Goal: Navigation & Orientation: Find specific page/section

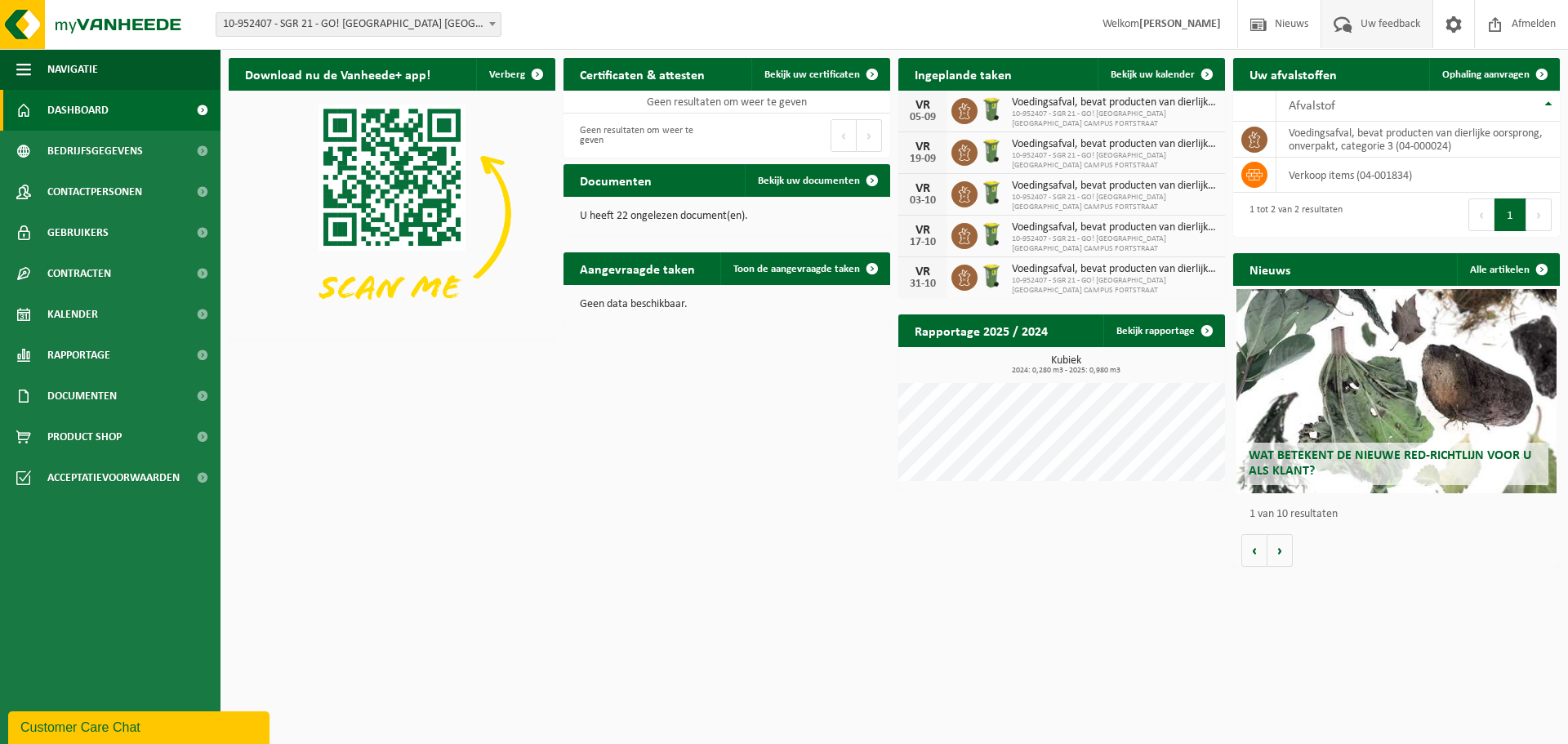
click at [1382, 20] on span "Uw feedback" at bounding box center [1390, 24] width 68 height 48
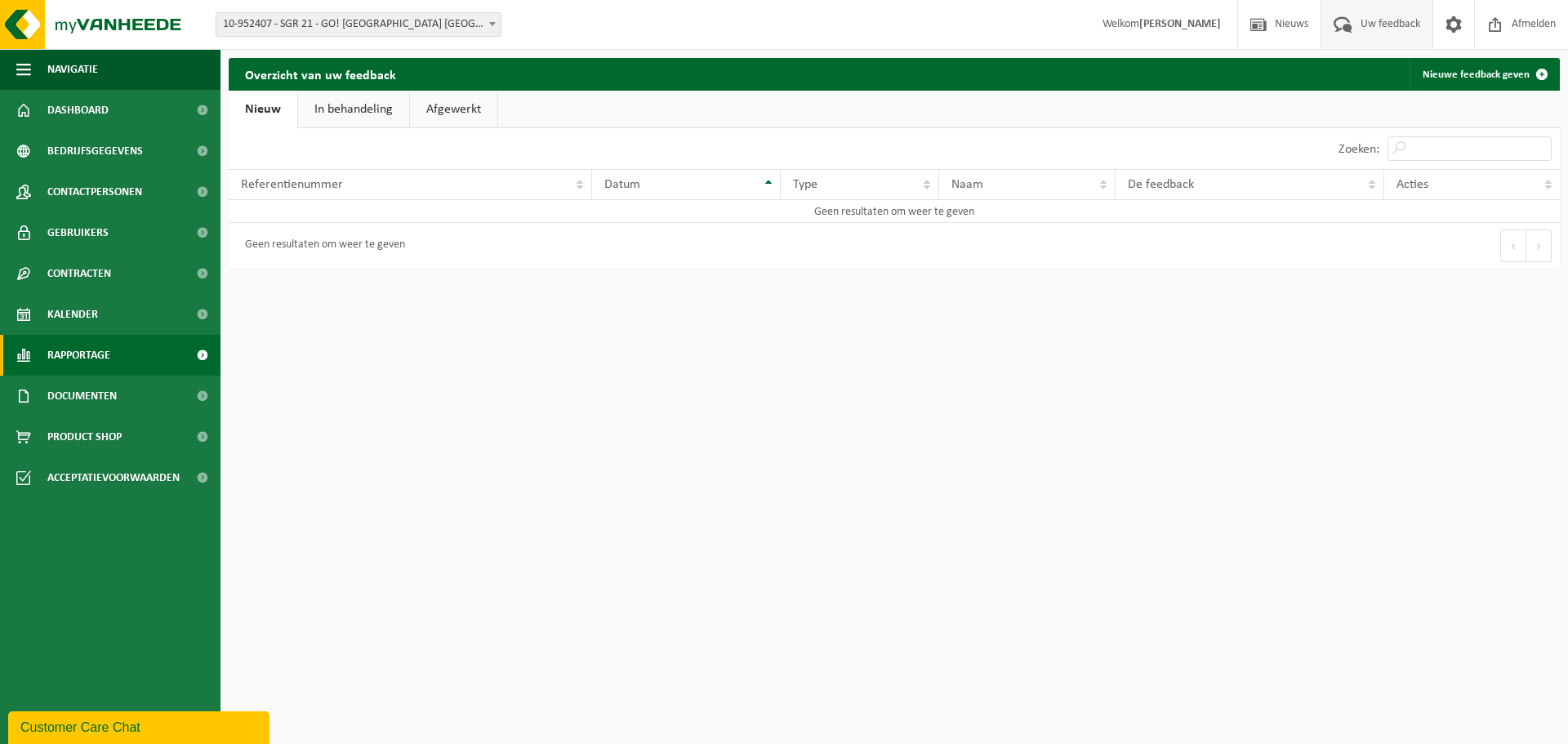
click at [86, 355] on span "Rapportage" at bounding box center [79, 356] width 63 height 41
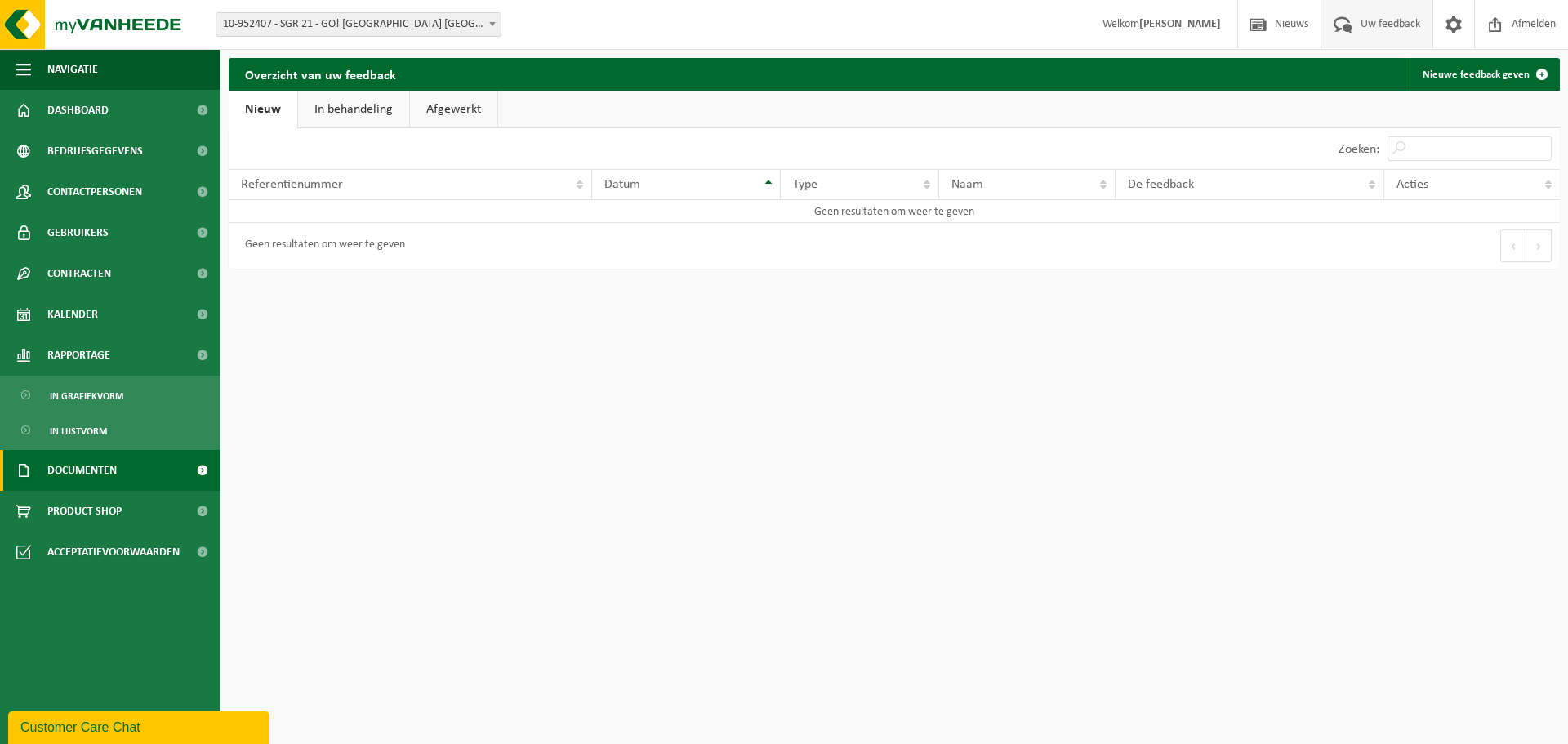
click at [88, 471] on span "Documenten" at bounding box center [82, 470] width 70 height 41
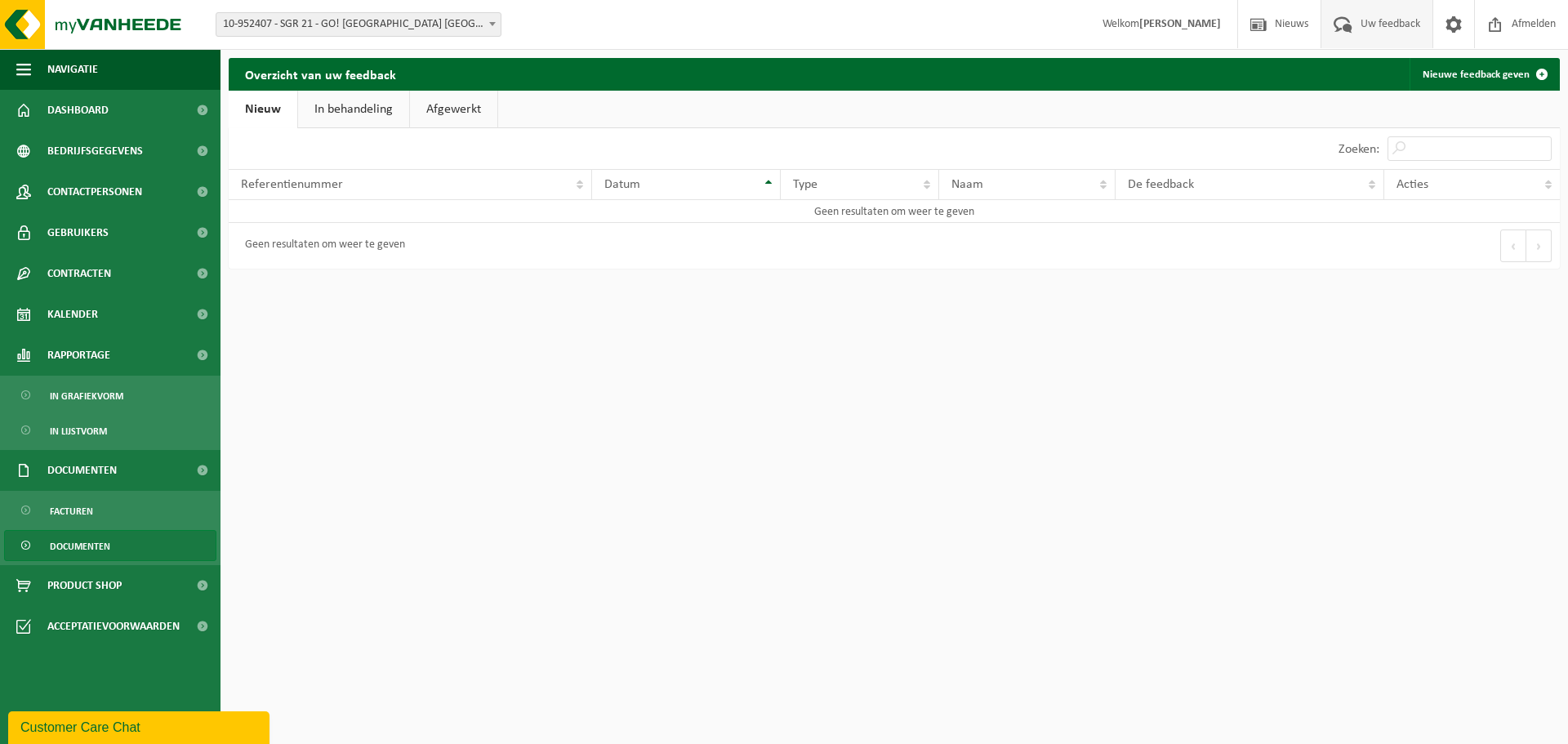
click at [82, 548] on span "Documenten" at bounding box center [80, 547] width 61 height 31
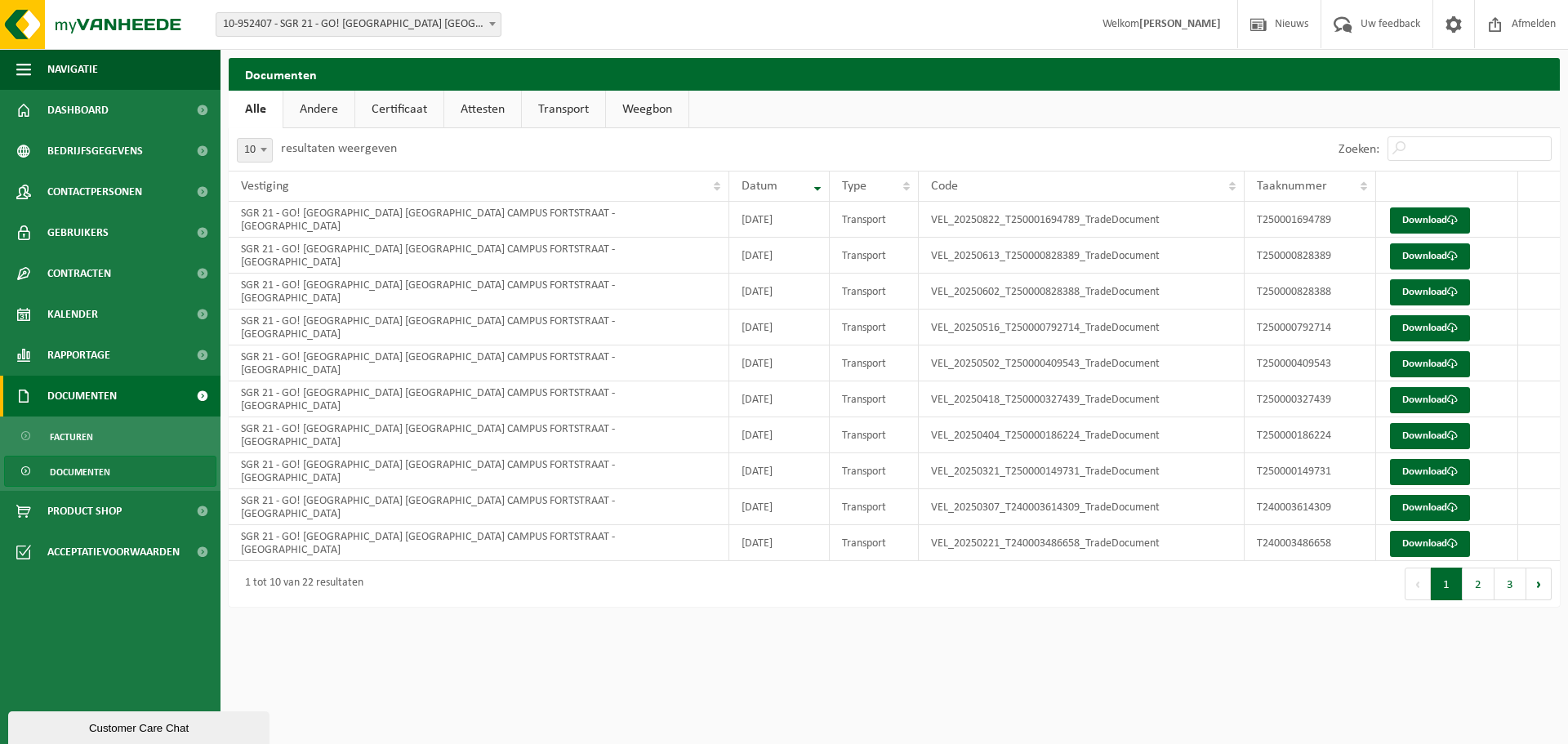
click at [92, 394] on span "Documenten" at bounding box center [82, 397] width 70 height 41
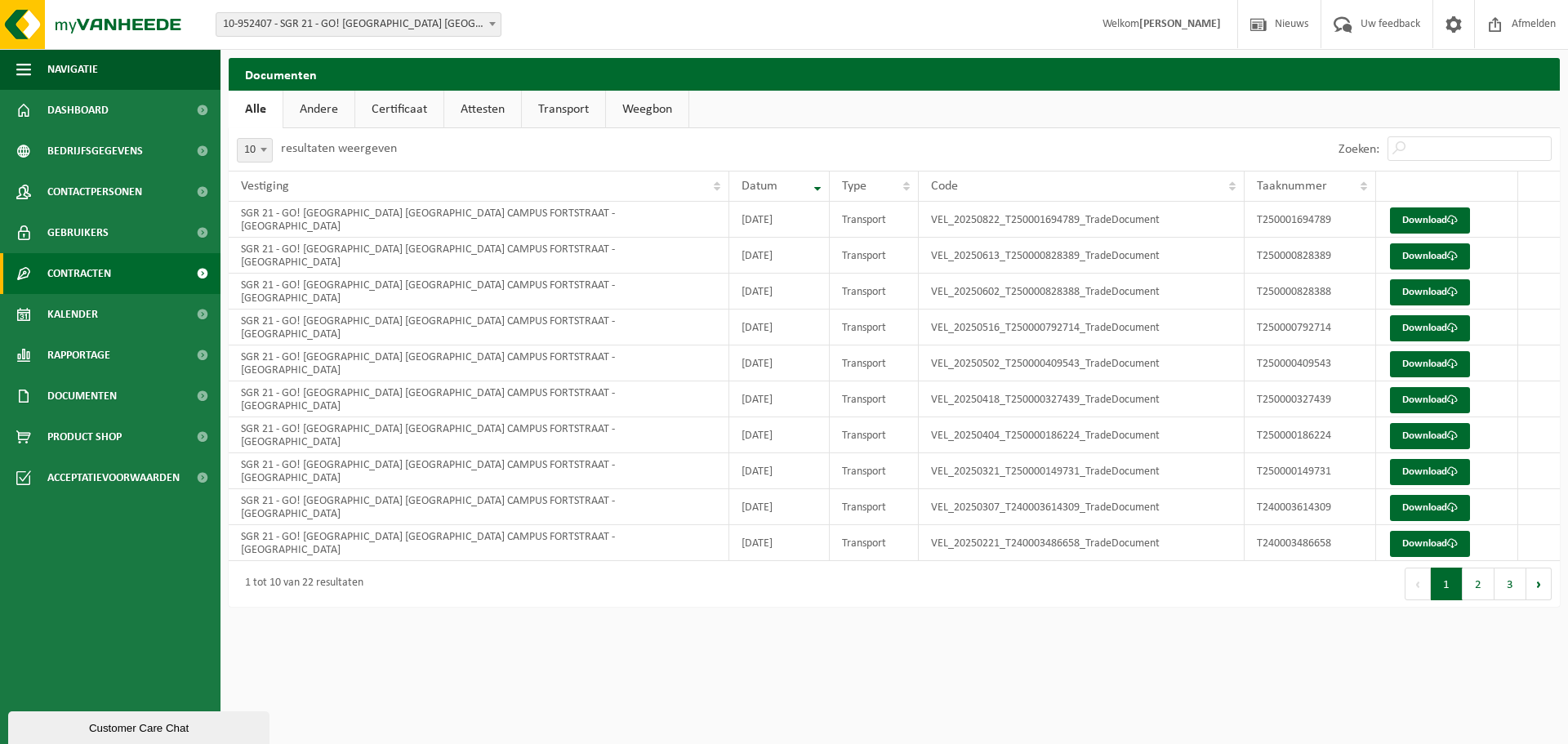
click at [97, 272] on span "Contracten" at bounding box center [79, 274] width 64 height 41
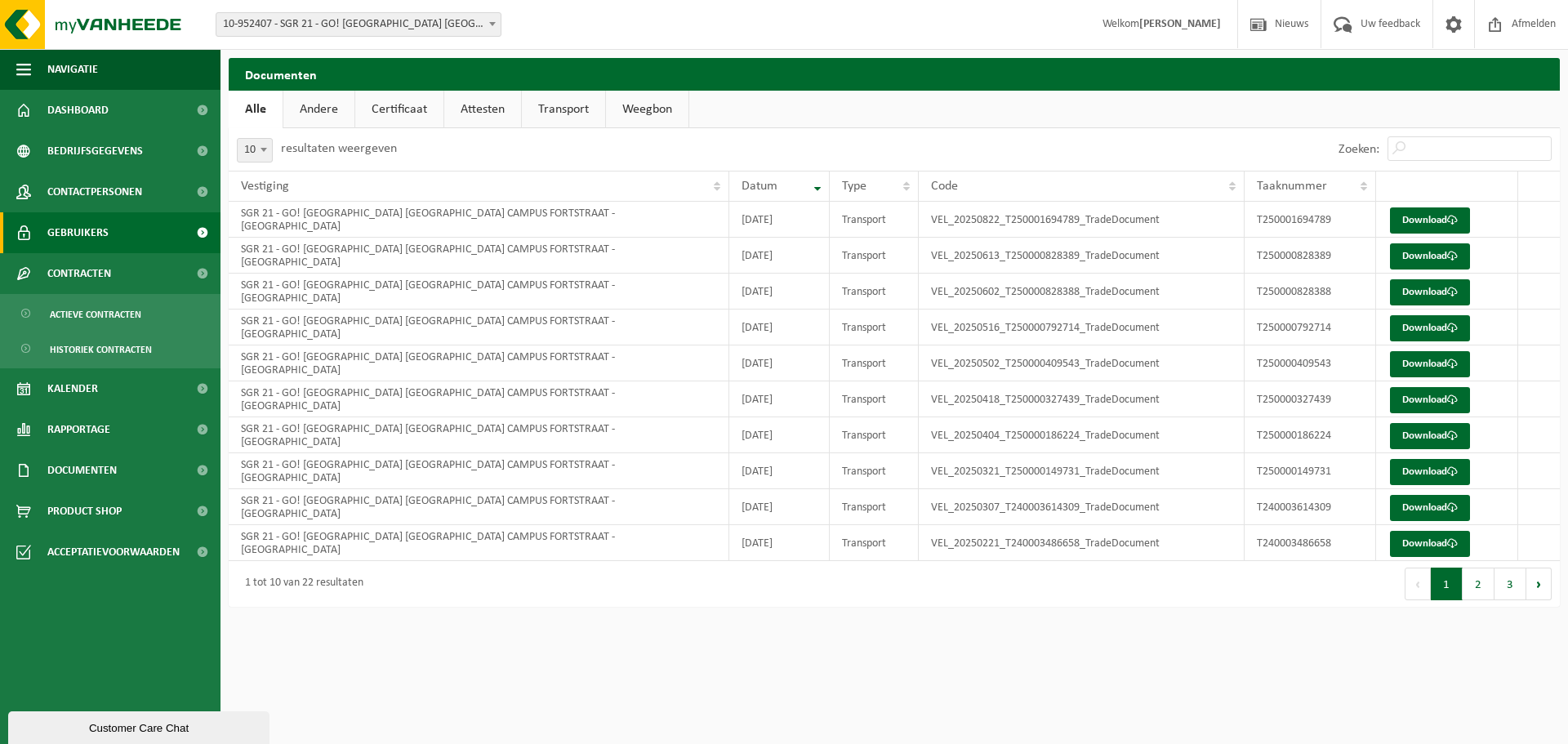
click at [86, 225] on span "Gebruikers" at bounding box center [78, 233] width 61 height 41
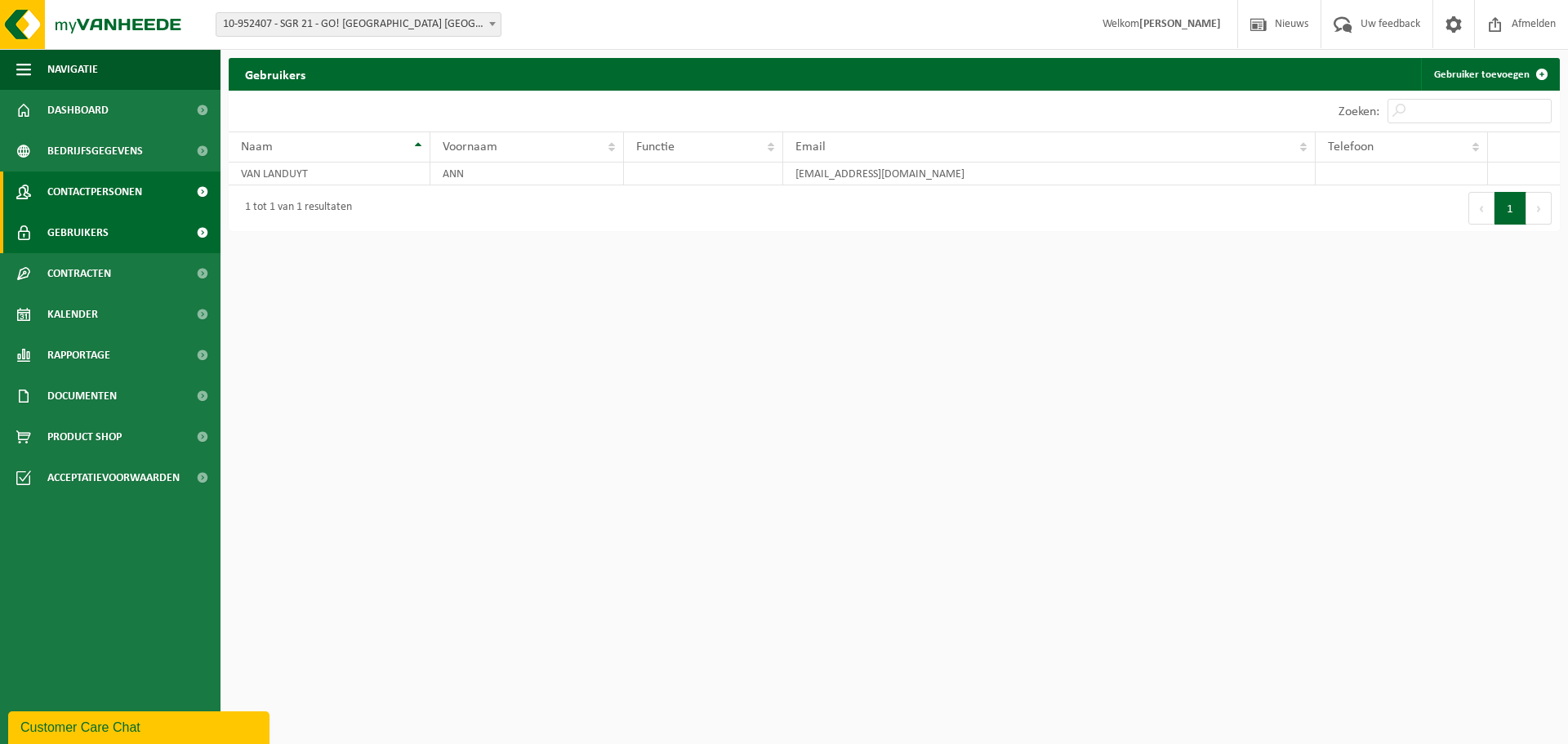
click at [87, 184] on span "Contactpersonen" at bounding box center [95, 192] width 95 height 41
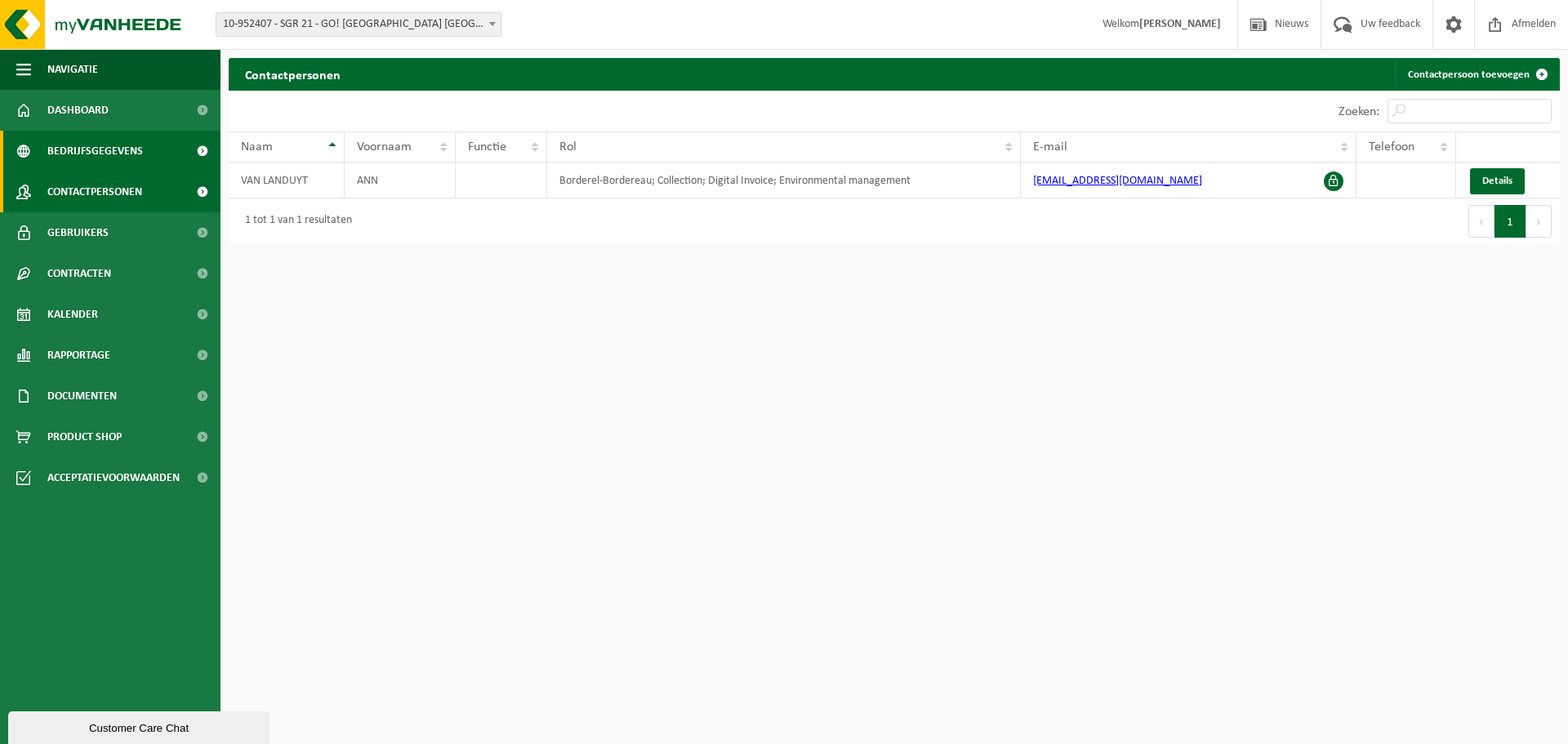
click at [106, 145] on span "Bedrijfsgegevens" at bounding box center [95, 152] width 96 height 41
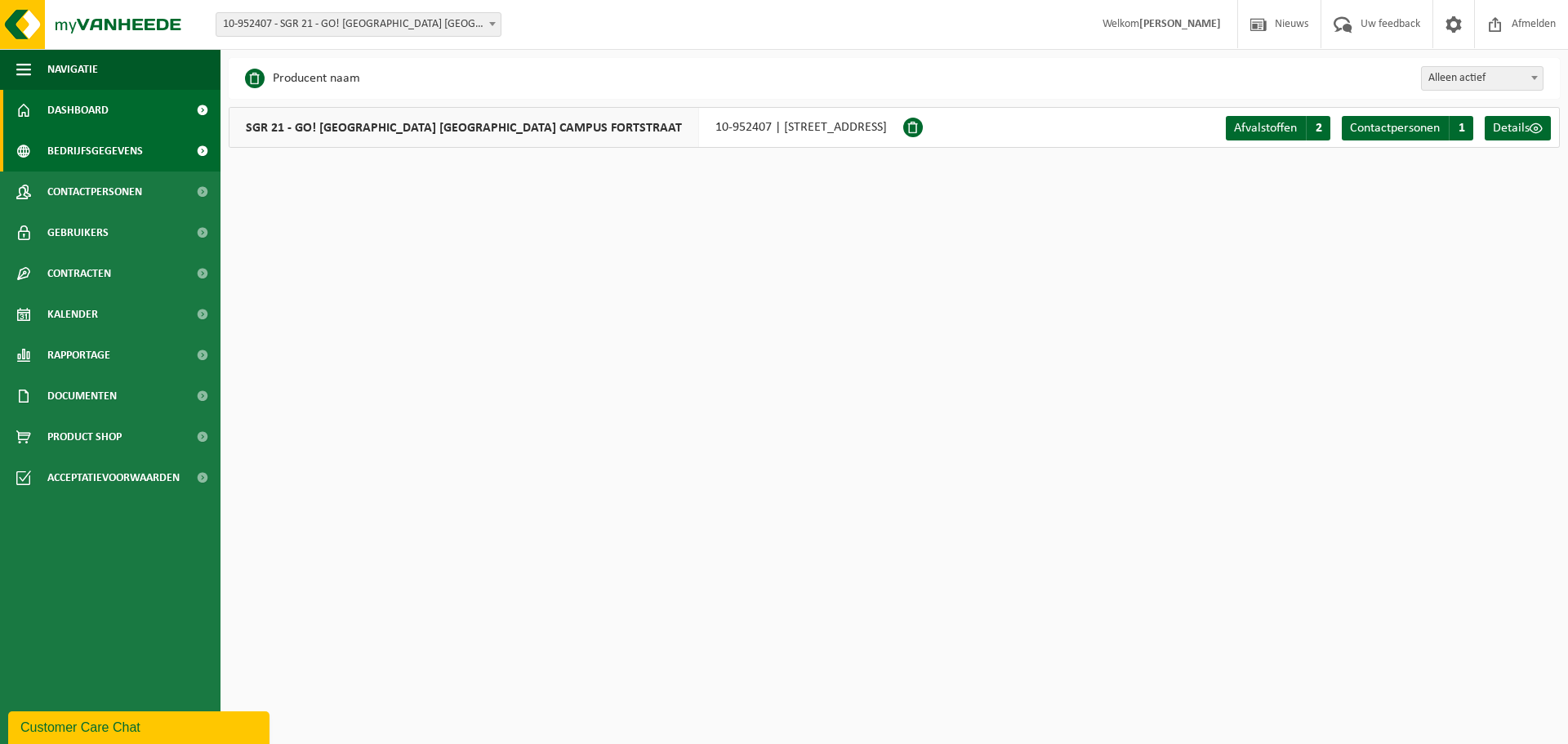
click at [111, 107] on link "Dashboard" at bounding box center [110, 111] width 220 height 41
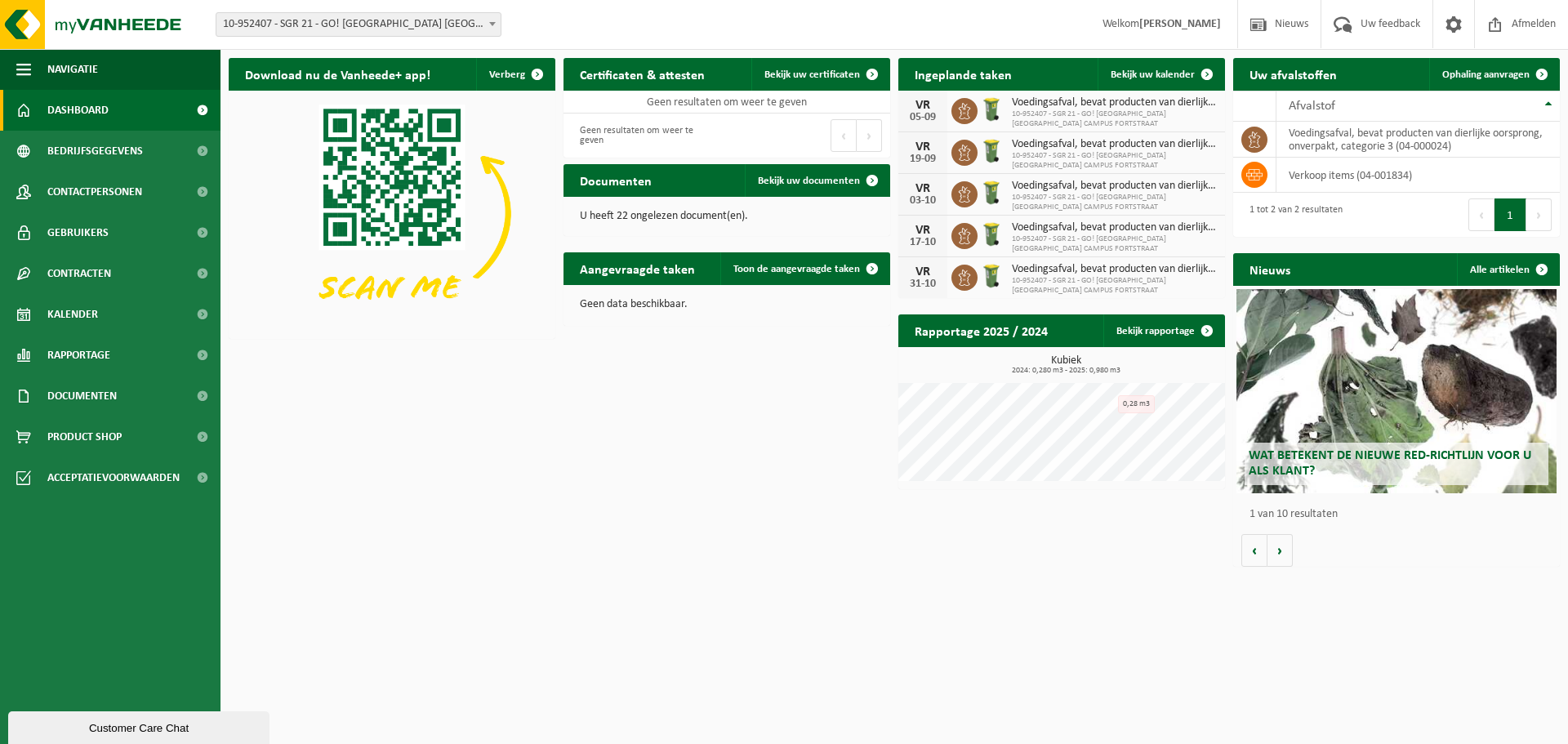
click at [1371, 382] on div "Wat betekent de nieuwe RED-richtlijn voor u als klant?" at bounding box center [1397, 391] width 320 height 204
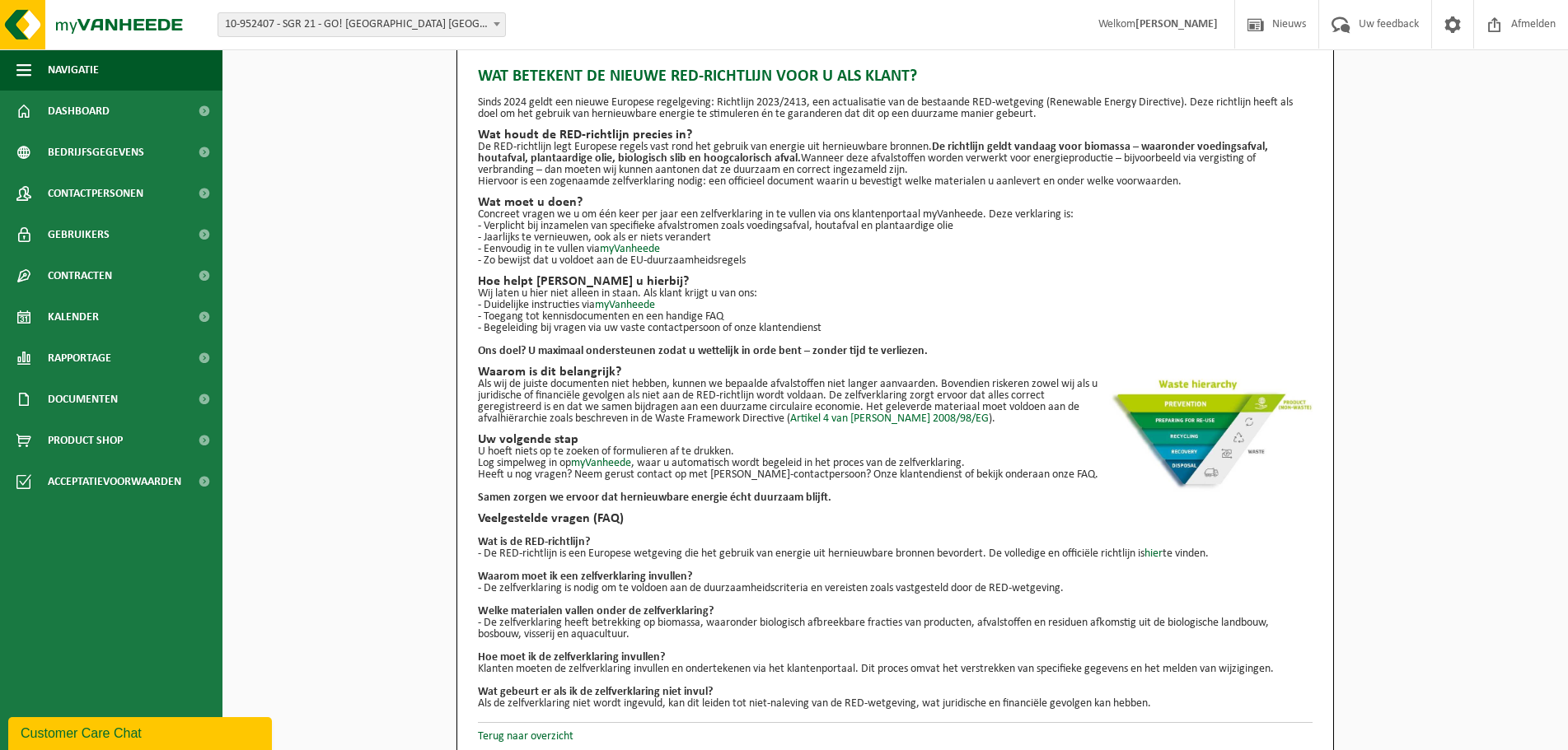
scroll to position [30, 0]
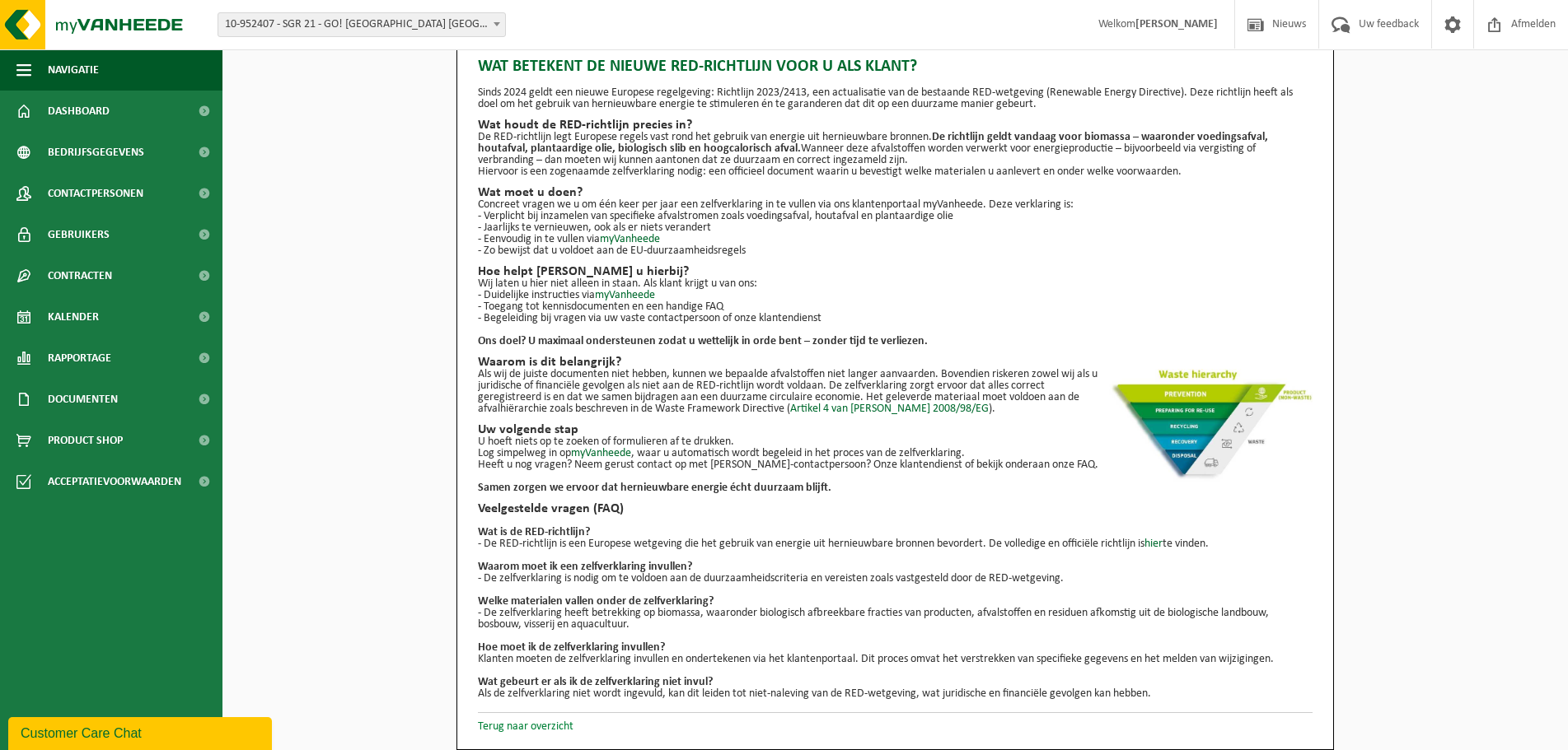
click at [546, 729] on link "Terug naar overzicht" at bounding box center [525, 726] width 96 height 12
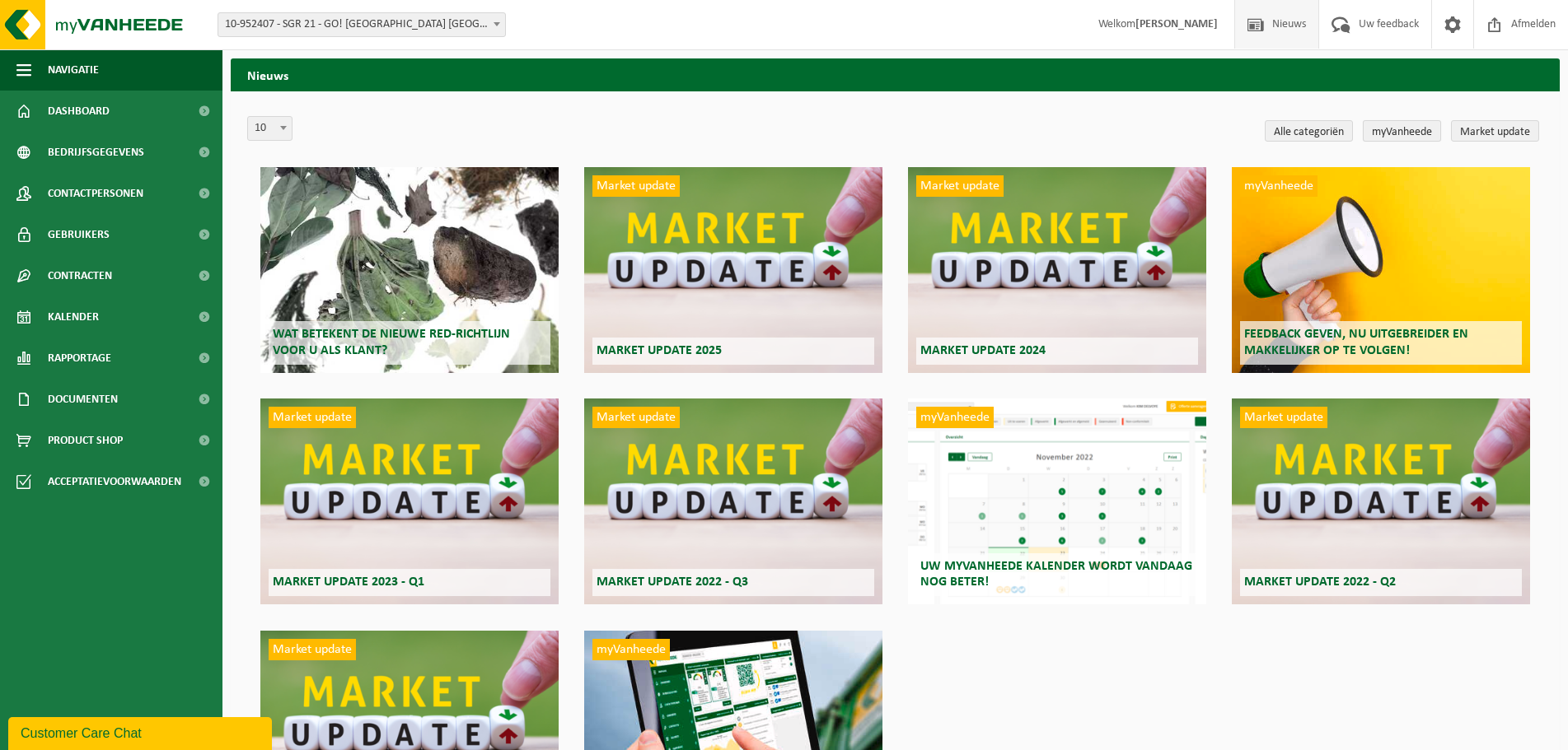
click at [1413, 128] on link "myVanheede" at bounding box center [1401, 131] width 78 height 21
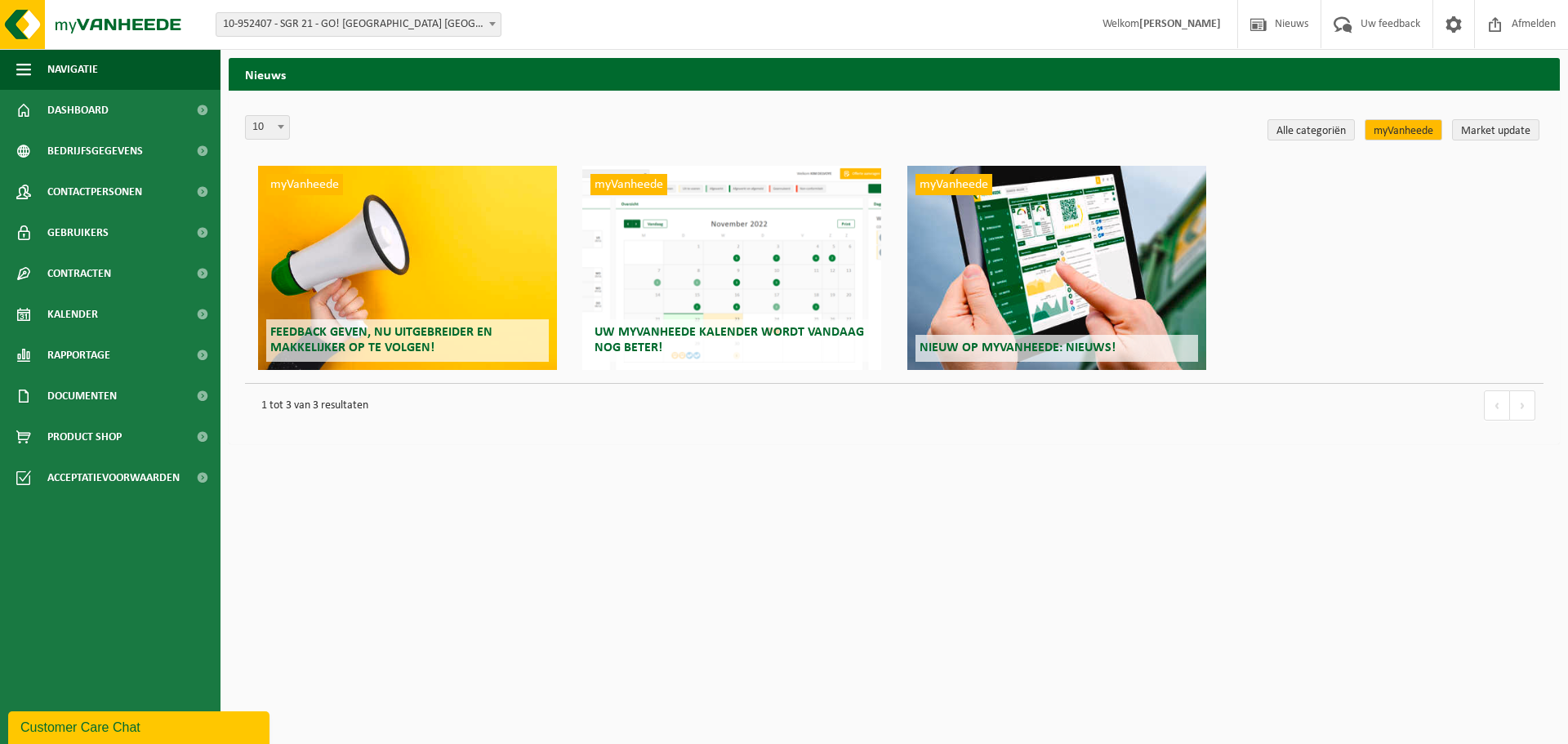
click at [438, 234] on div "myVanheede Feedback geven, nu uitgebreider en makkelijker op te volgen!" at bounding box center [407, 267] width 299 height 204
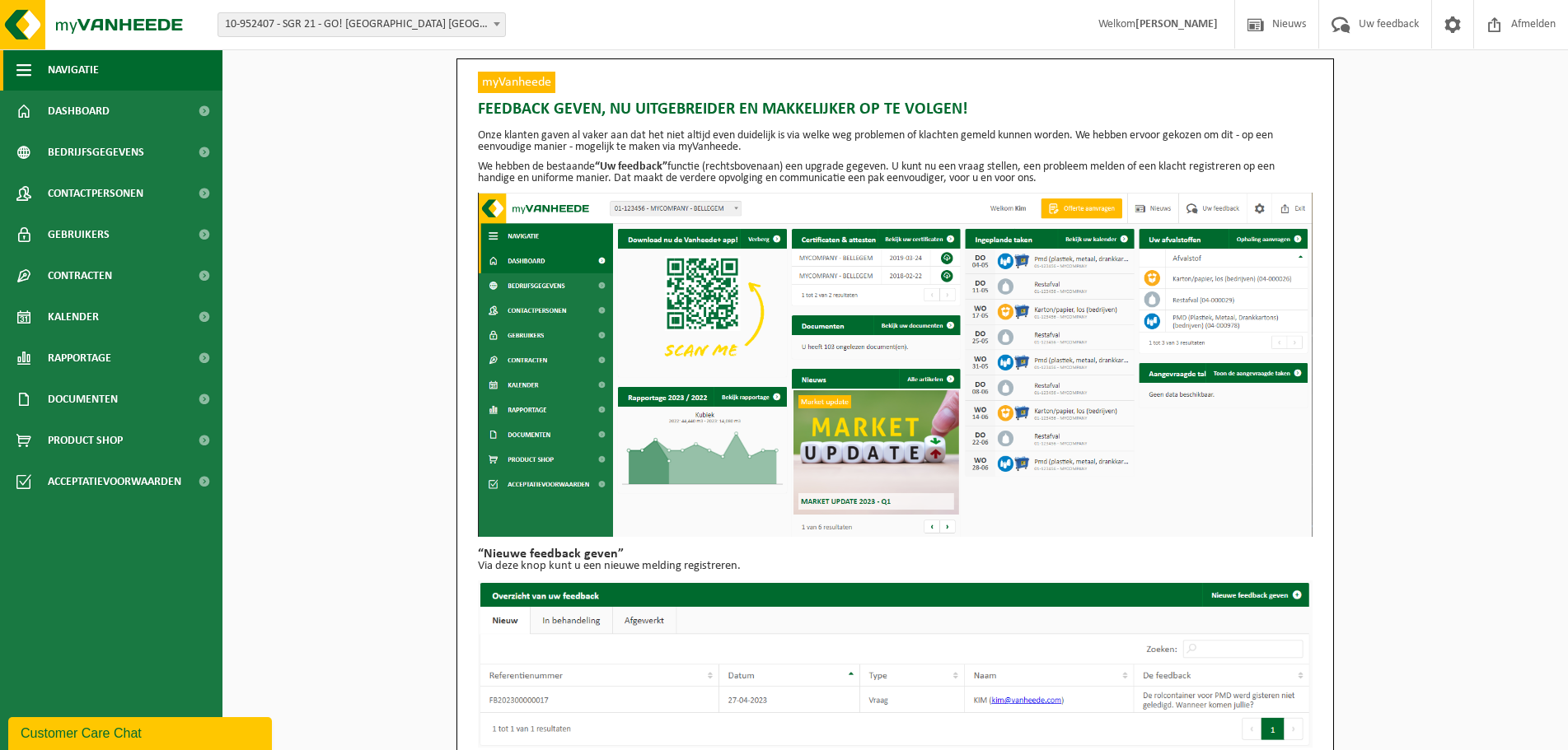
click at [51, 68] on span "Navigatie" at bounding box center [74, 70] width 51 height 41
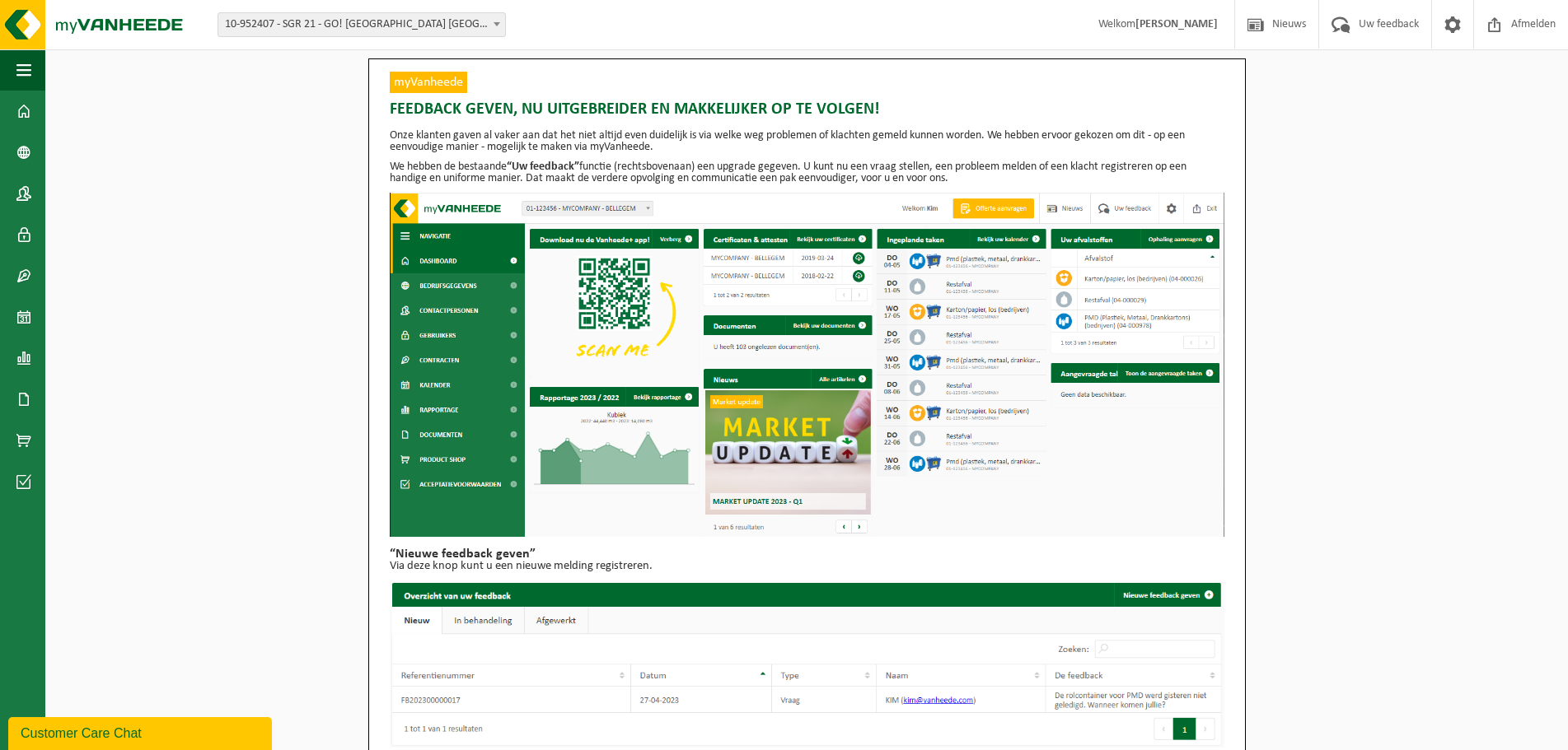
click at [499, 24] on b at bounding box center [497, 24] width 7 height 4
click at [29, 115] on span at bounding box center [24, 112] width 15 height 41
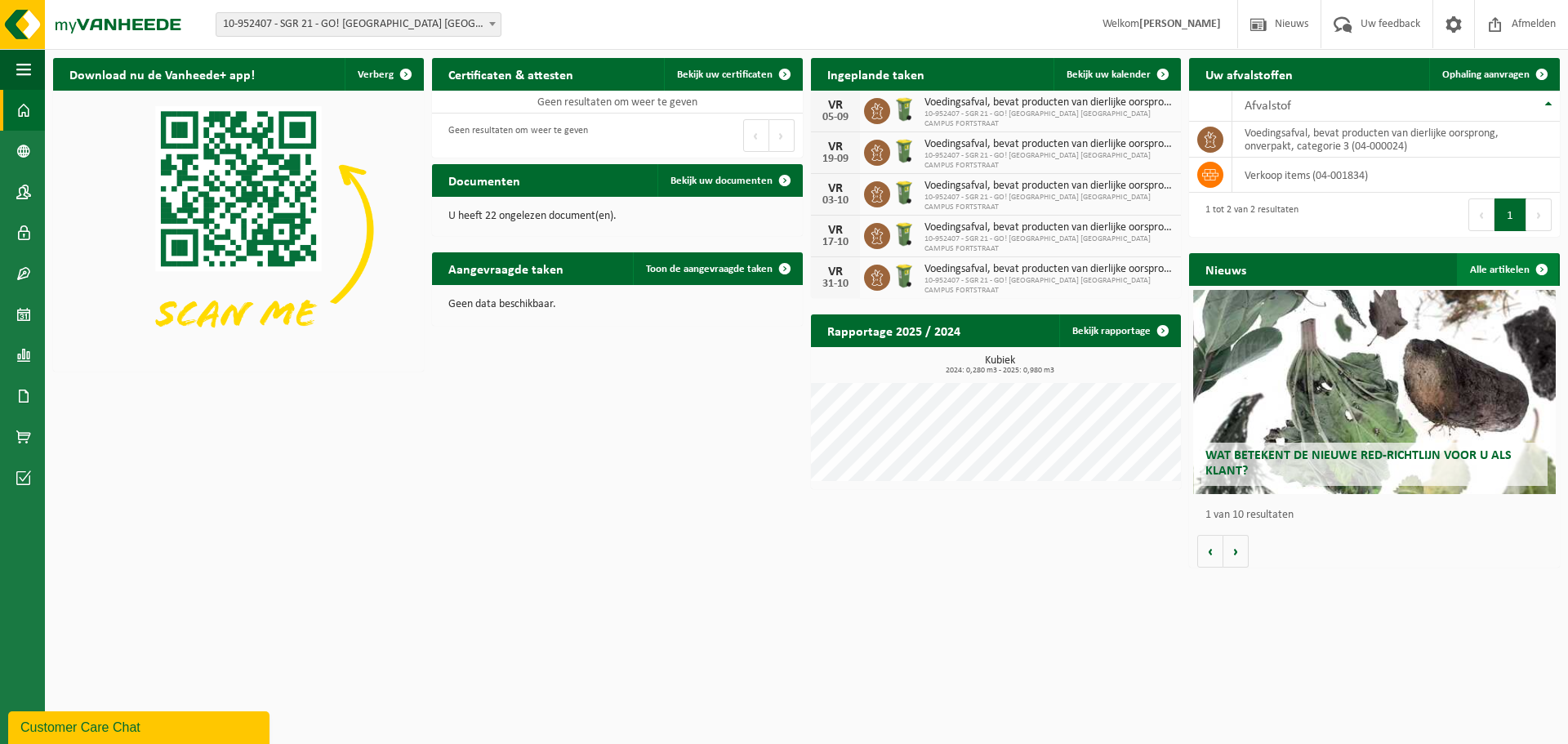
click at [1513, 270] on link "Alle artikelen" at bounding box center [1508, 270] width 102 height 33
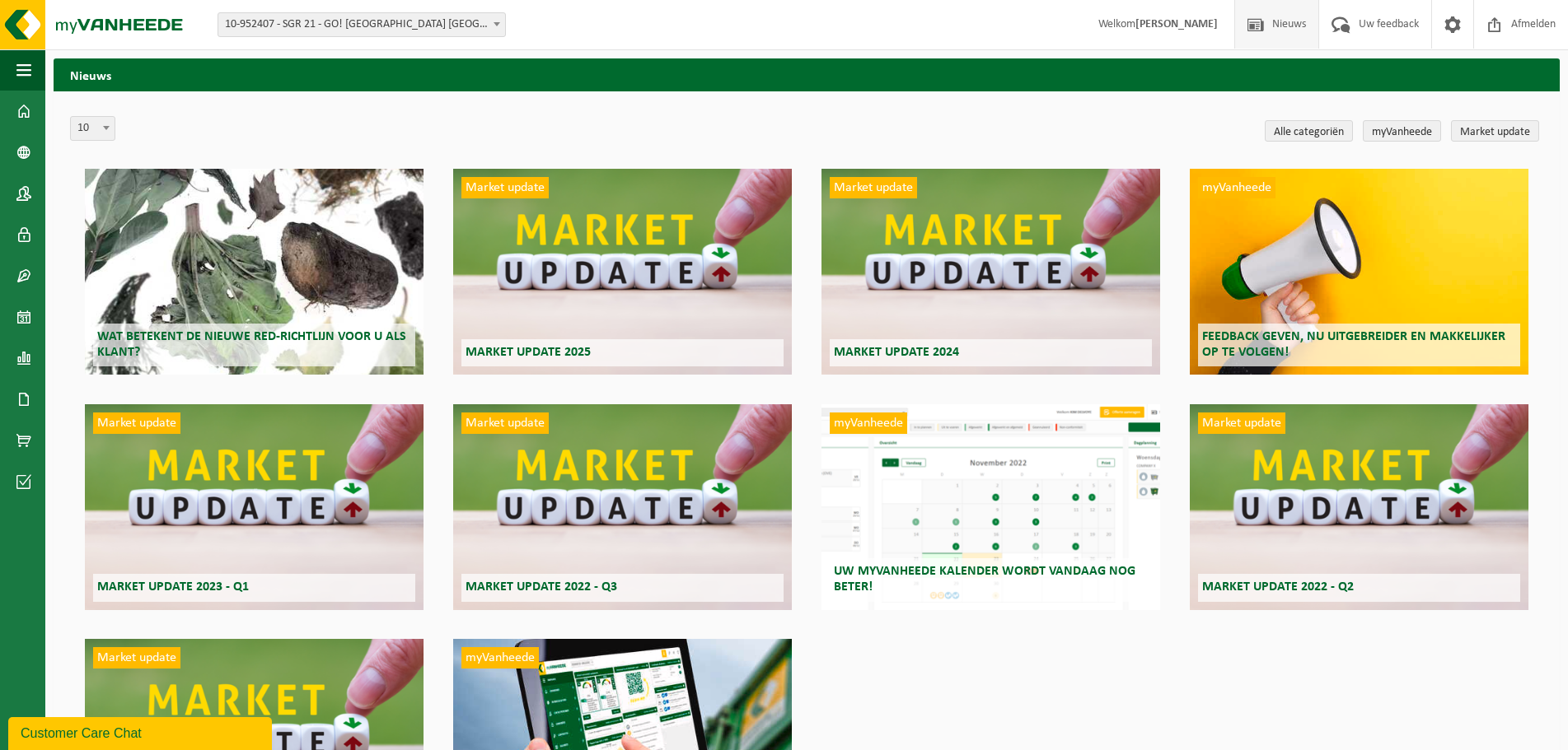
click at [329, 340] on span "Wat betekent de nieuwe RED-richtlijn voor u als klant?" at bounding box center [252, 344] width 309 height 29
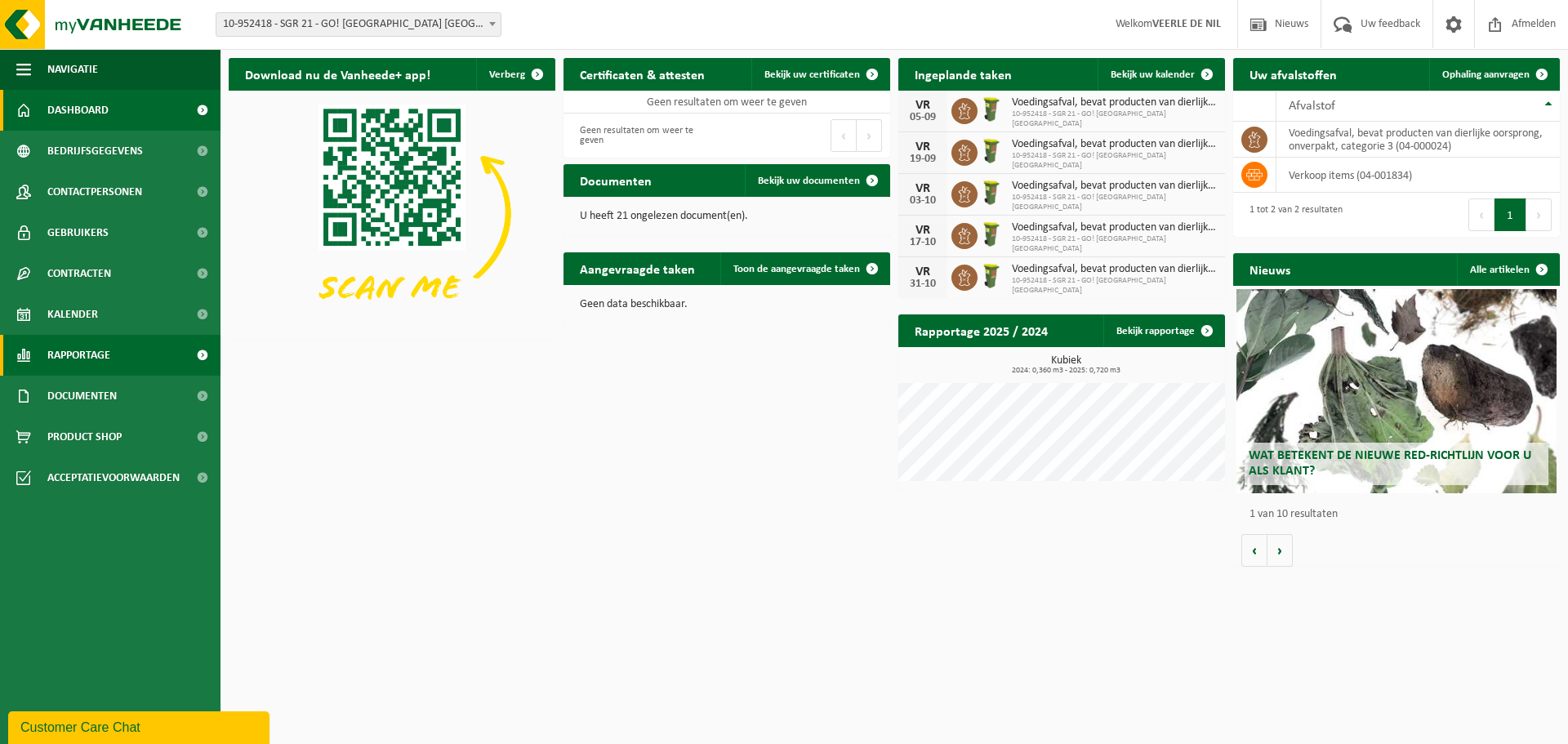
click at [90, 356] on span "Rapportage" at bounding box center [79, 356] width 63 height 41
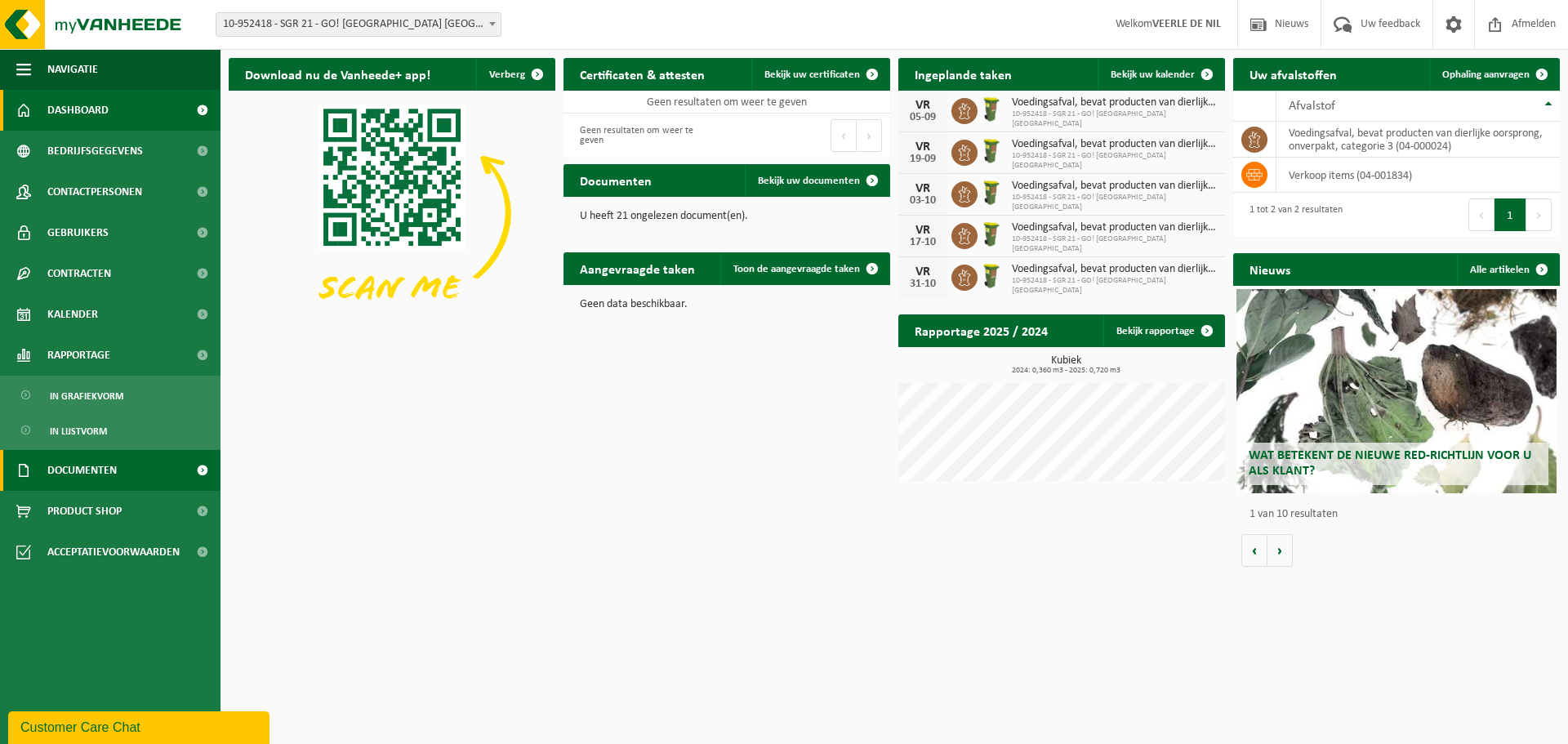
click at [106, 474] on span "Documenten" at bounding box center [82, 470] width 70 height 41
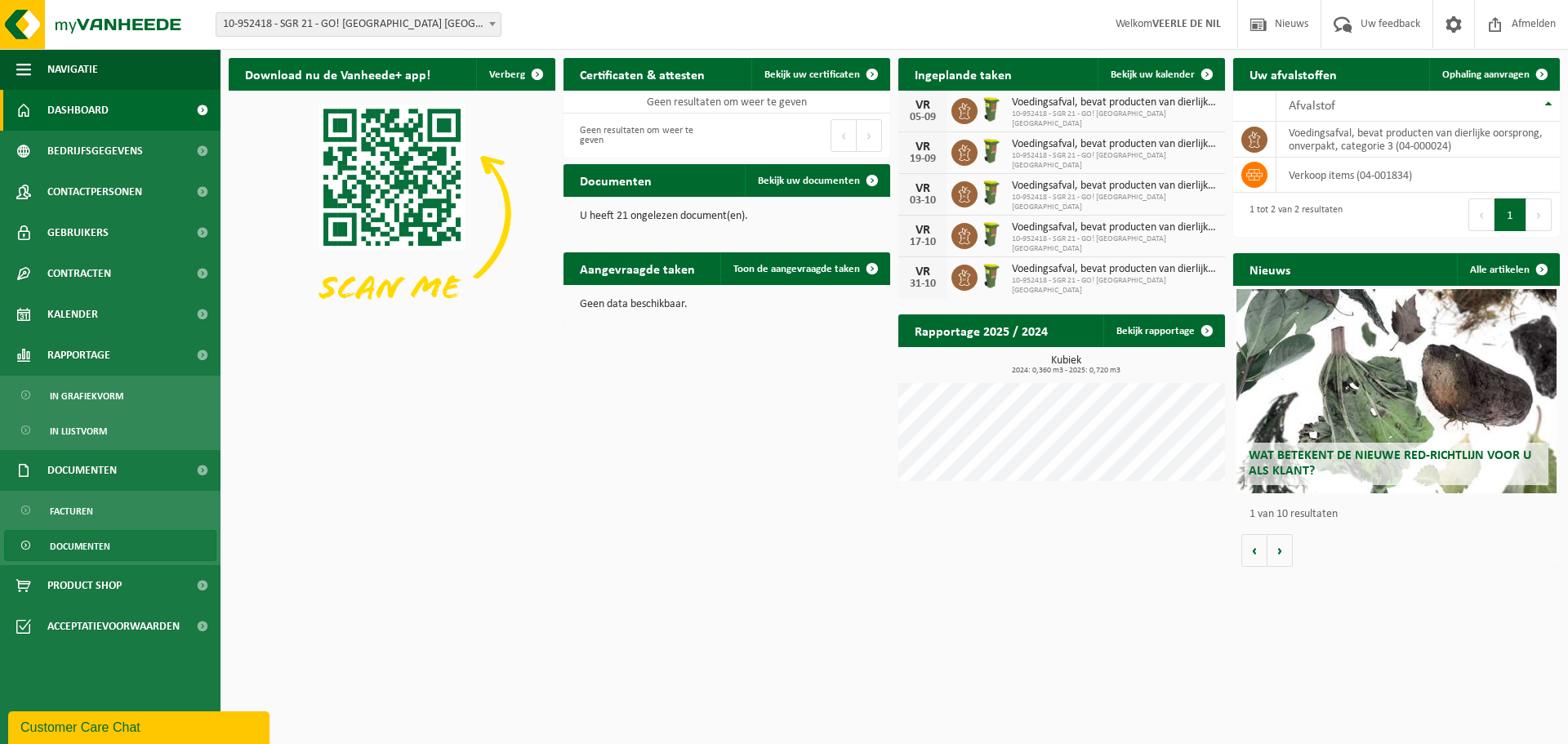
click at [111, 552] on link "Documenten" at bounding box center [110, 546] width 212 height 31
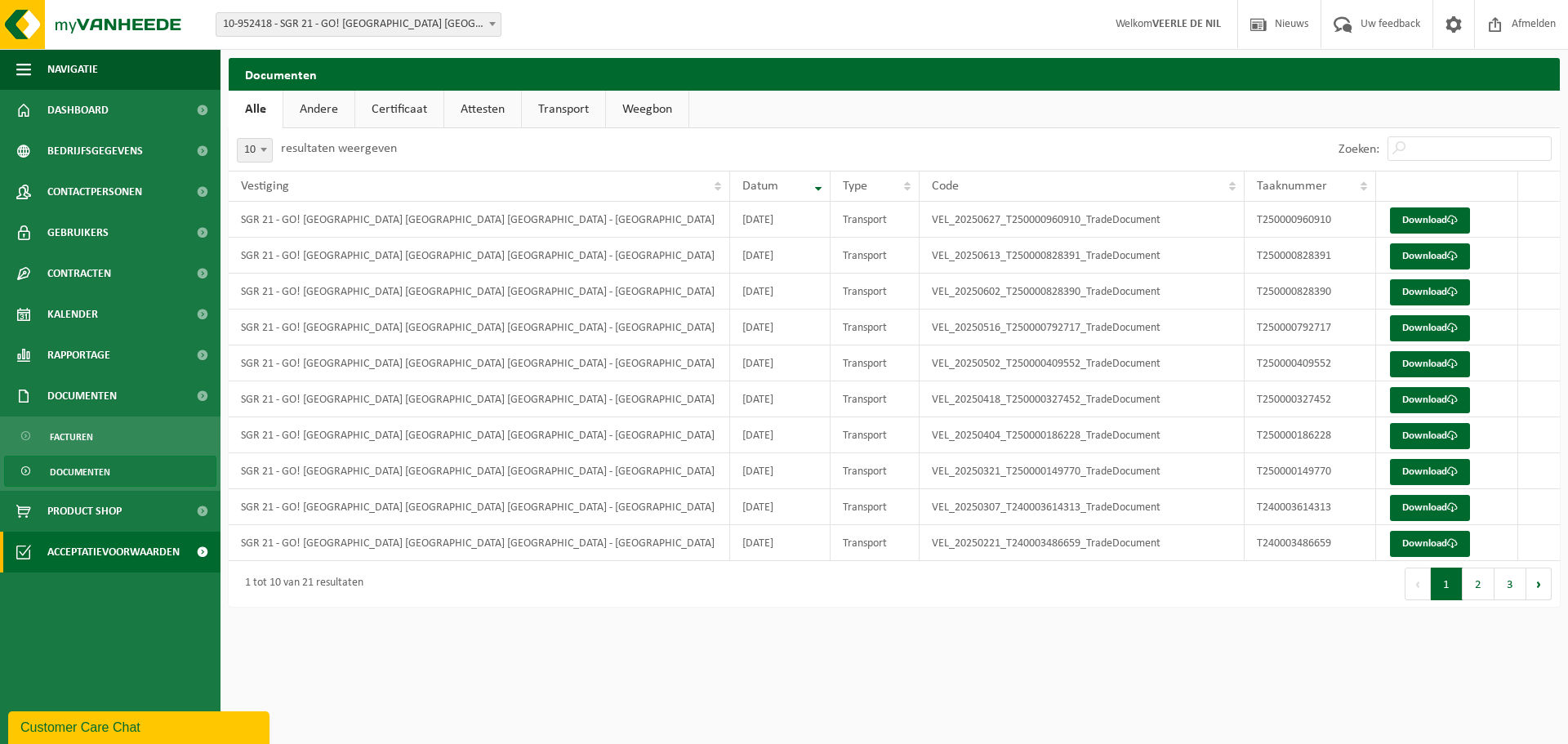
click at [107, 553] on span "Acceptatievoorwaarden" at bounding box center [114, 552] width 133 height 41
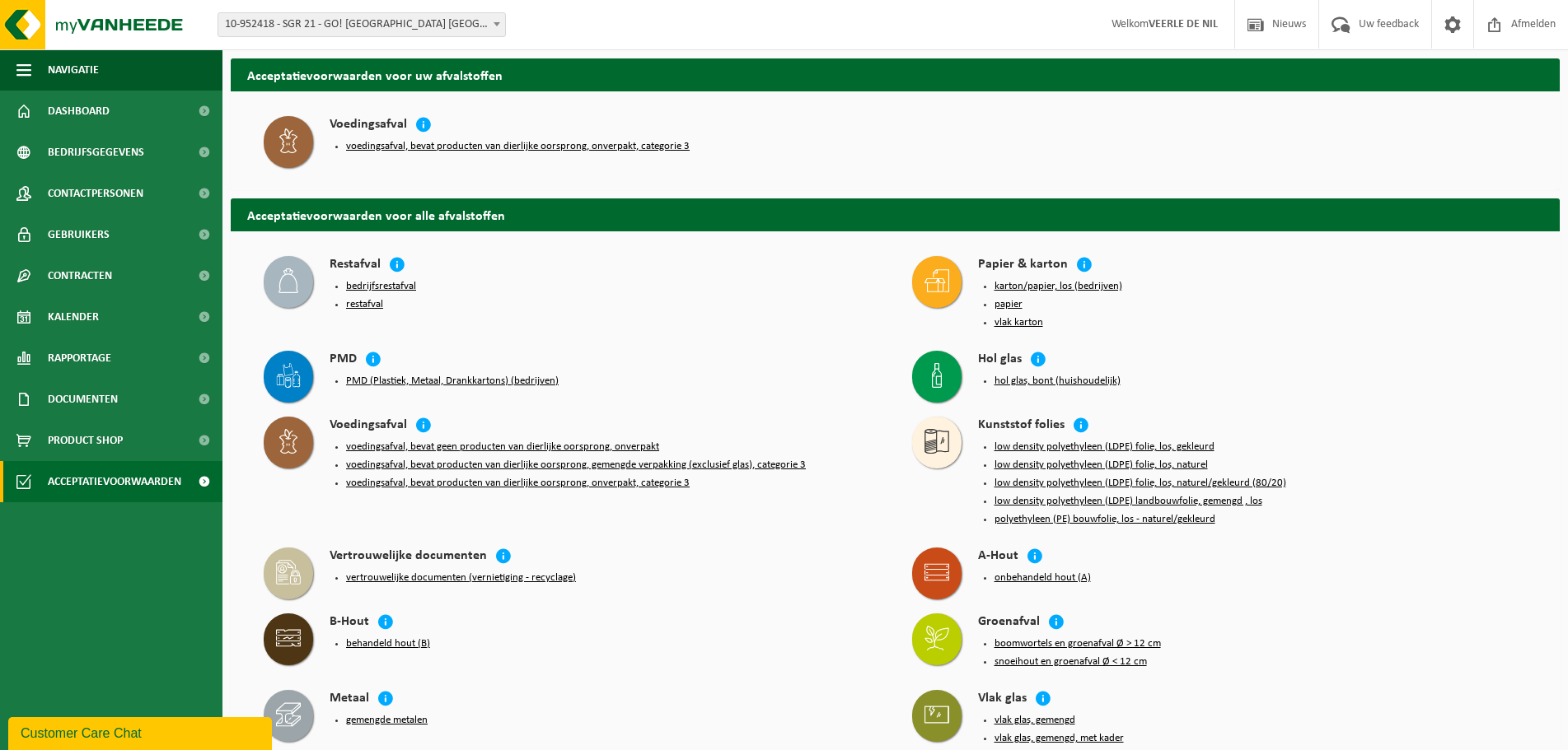
click at [290, 138] on icon at bounding box center [288, 141] width 25 height 25
click at [406, 148] on button "voedingsafval, bevat producten van dierlijke oorsprong, onverpakt, categorie 3" at bounding box center [518, 147] width 344 height 13
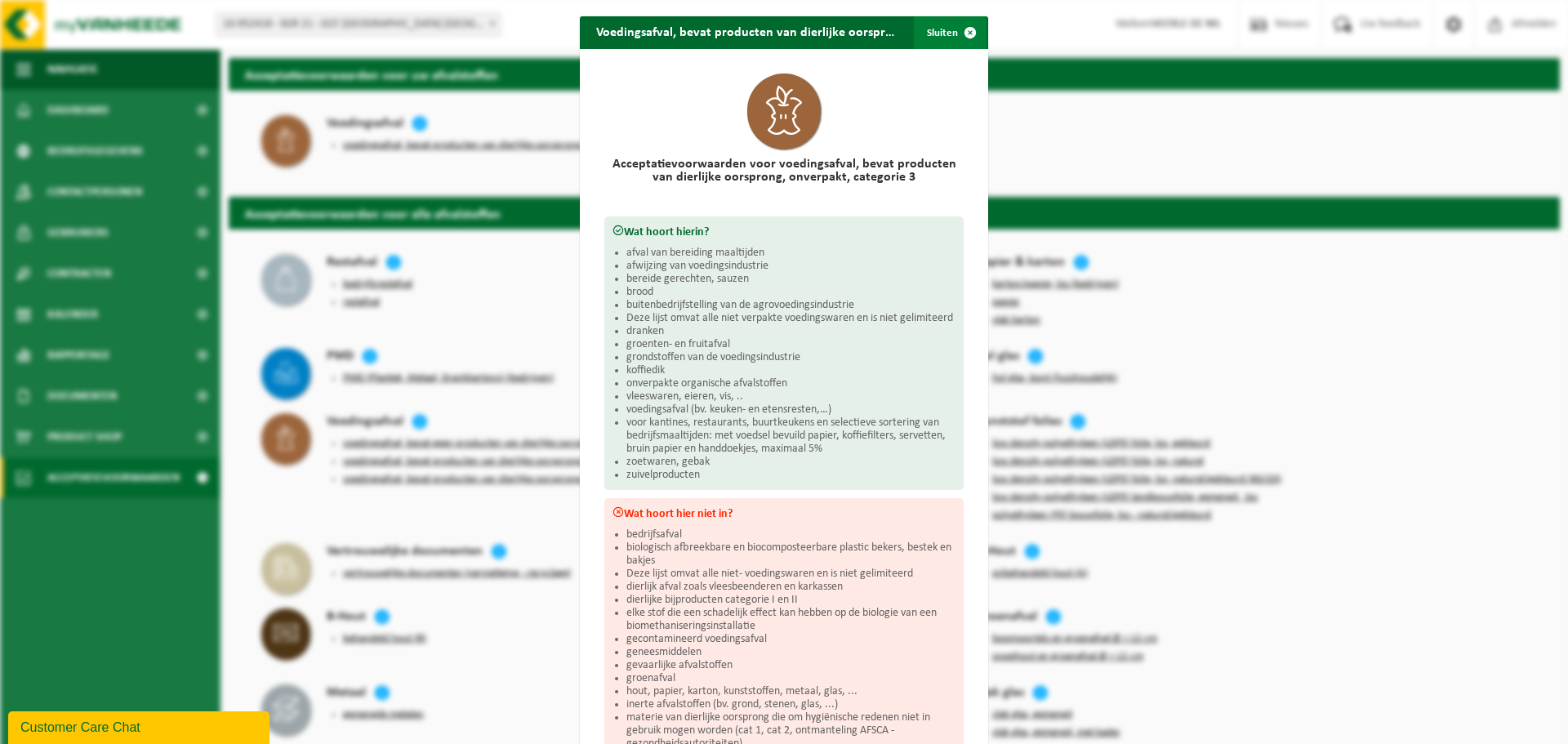
click at [967, 31] on span "button" at bounding box center [971, 33] width 33 height 33
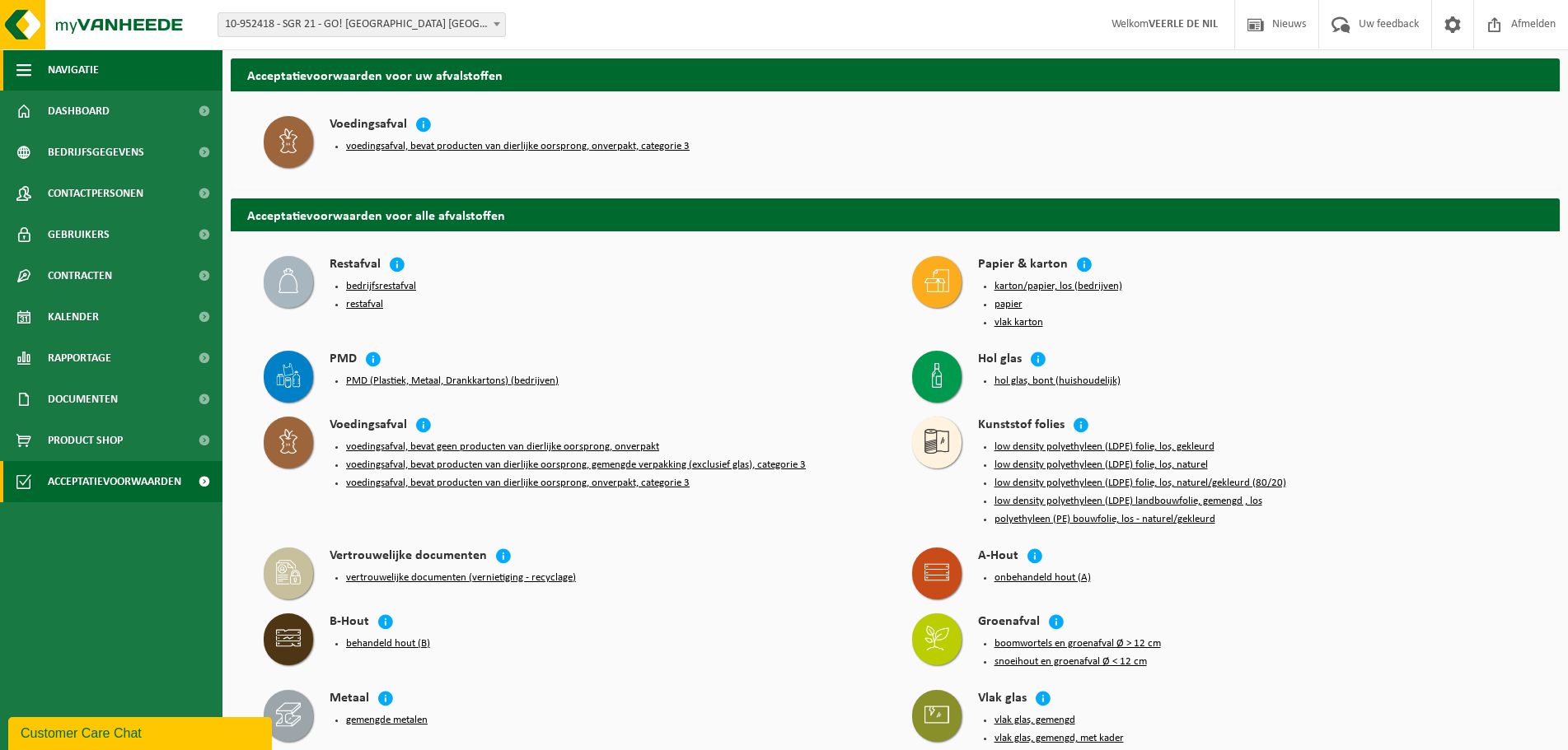
click at [122, 65] on button "Navigatie" at bounding box center [111, 70] width 222 height 41
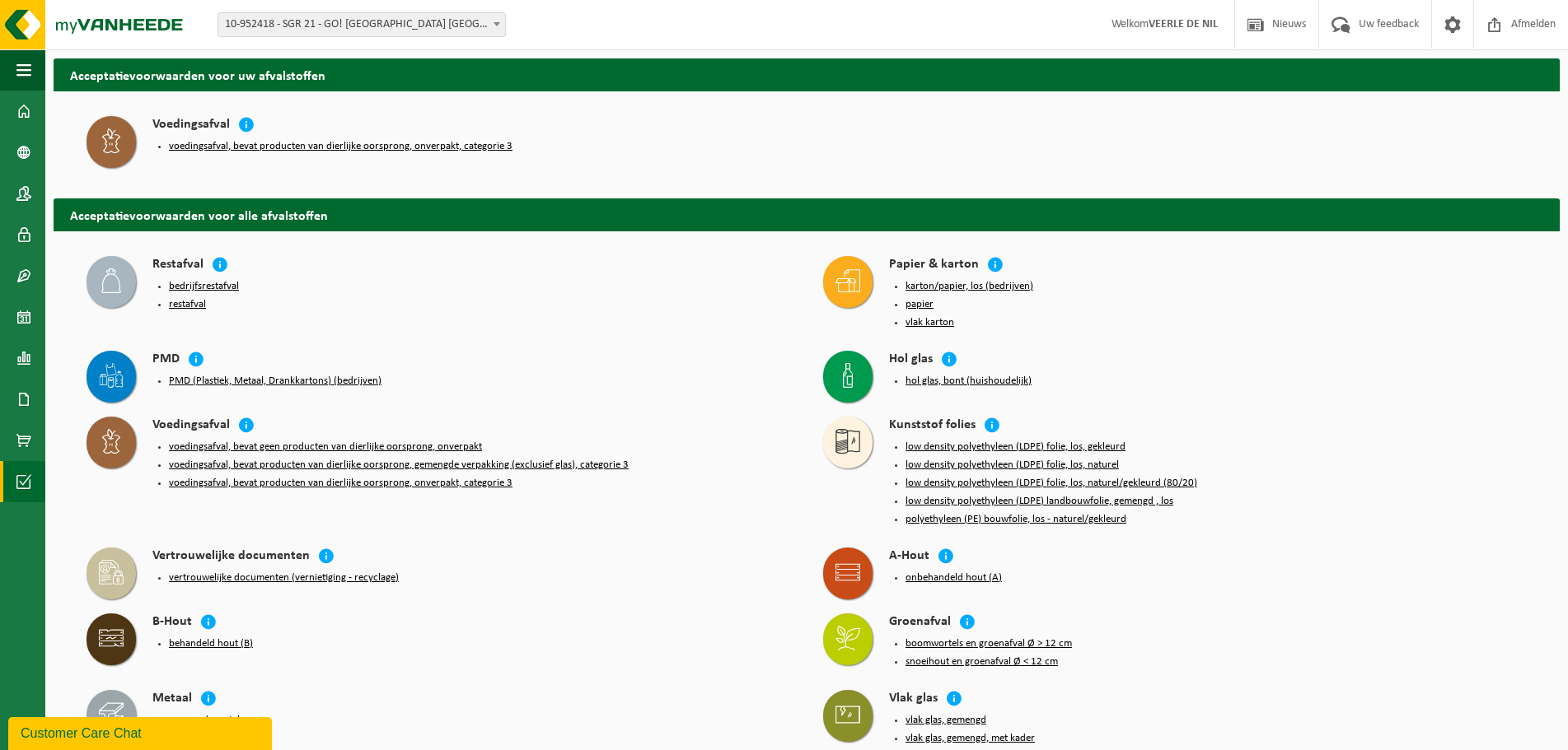
click at [621, 124] on div "Voedingsafval" at bounding box center [471, 126] width 638 height 19
click at [21, 109] on span at bounding box center [24, 112] width 15 height 41
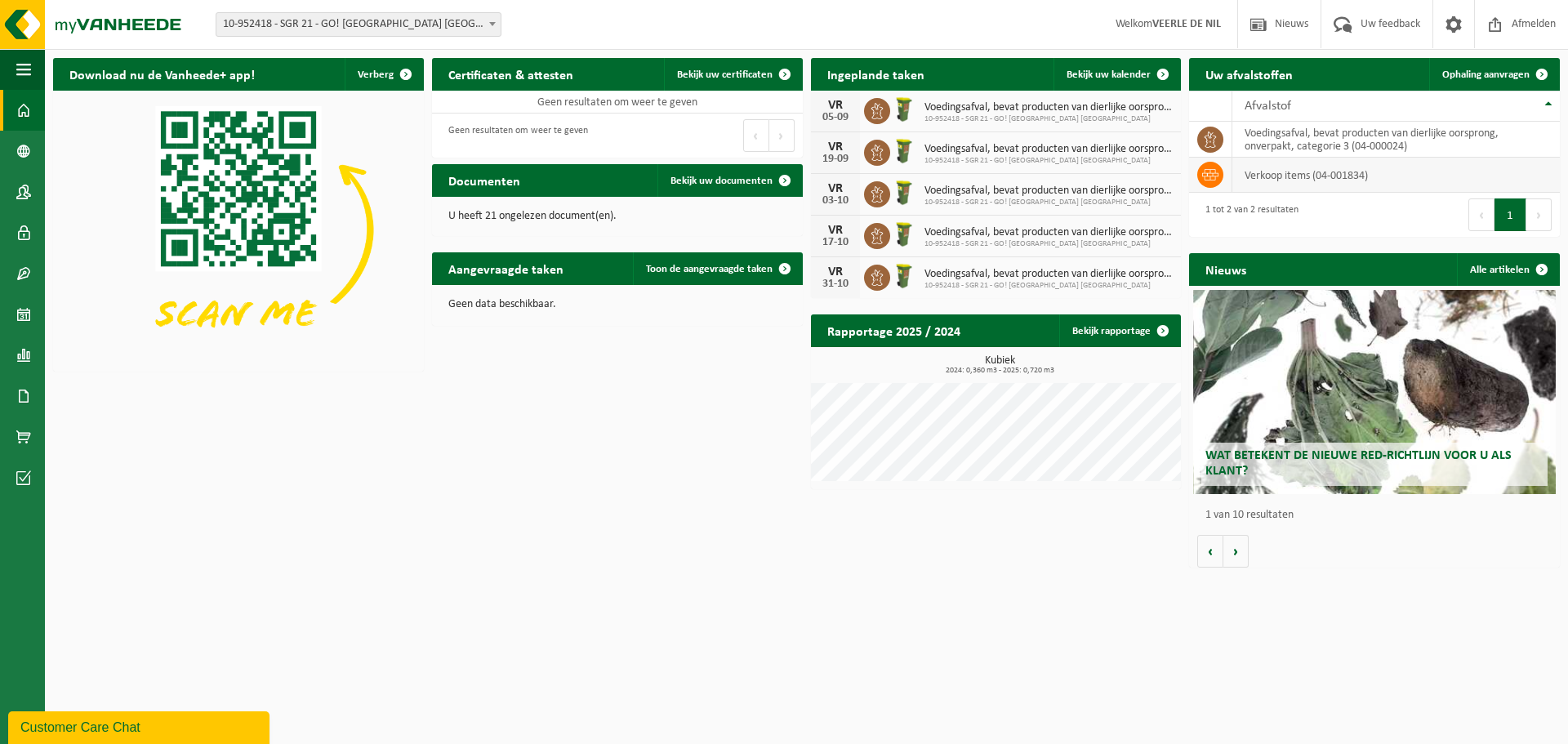
click at [1214, 176] on icon at bounding box center [1211, 175] width 16 height 11
click at [1206, 174] on icon at bounding box center [1211, 175] width 16 height 16
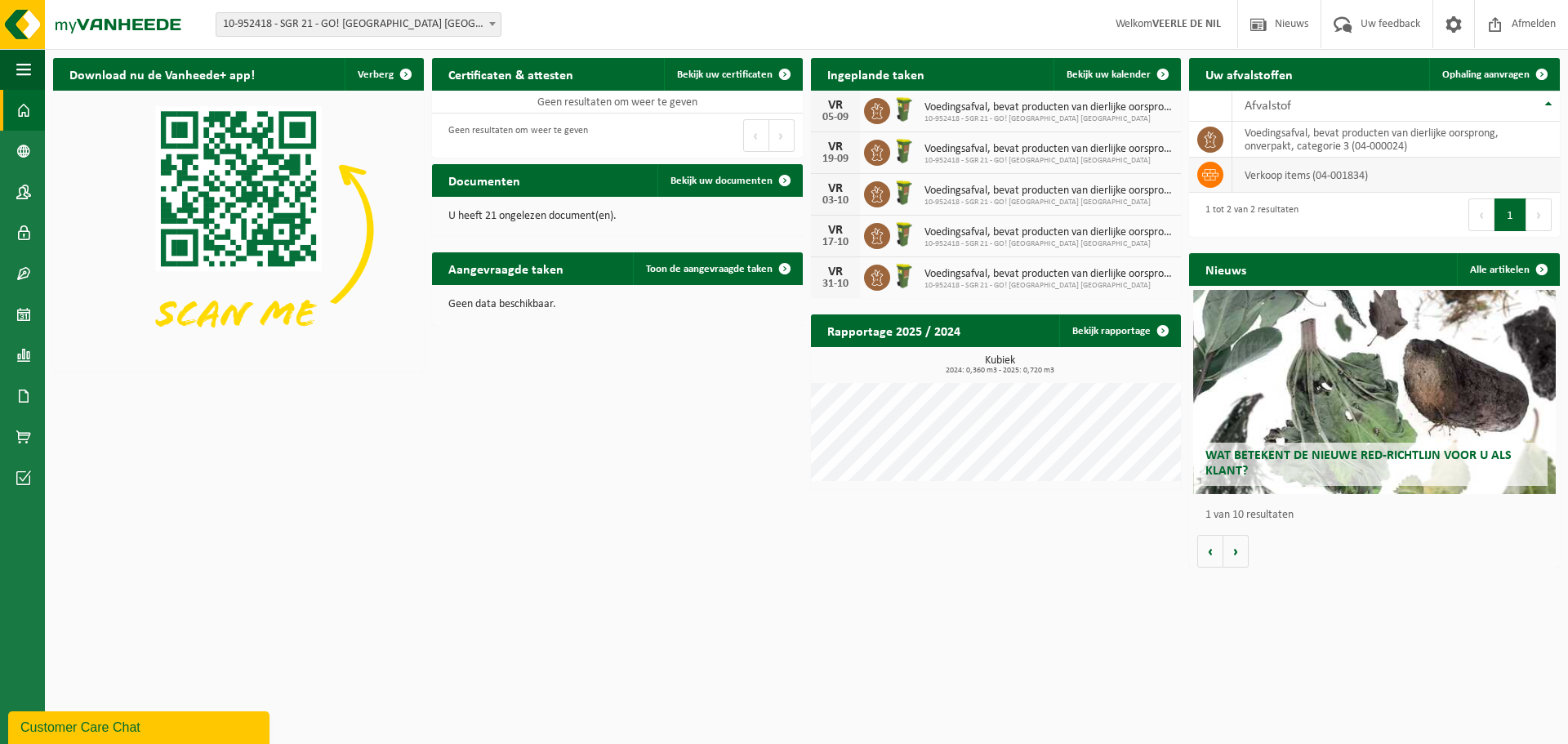
click at [1208, 171] on icon at bounding box center [1211, 175] width 16 height 16
click at [1208, 173] on icon at bounding box center [1211, 175] width 16 height 16
click at [1208, 173] on icon at bounding box center [1211, 175] width 16 height 11
click at [25, 150] on span at bounding box center [24, 152] width 15 height 41
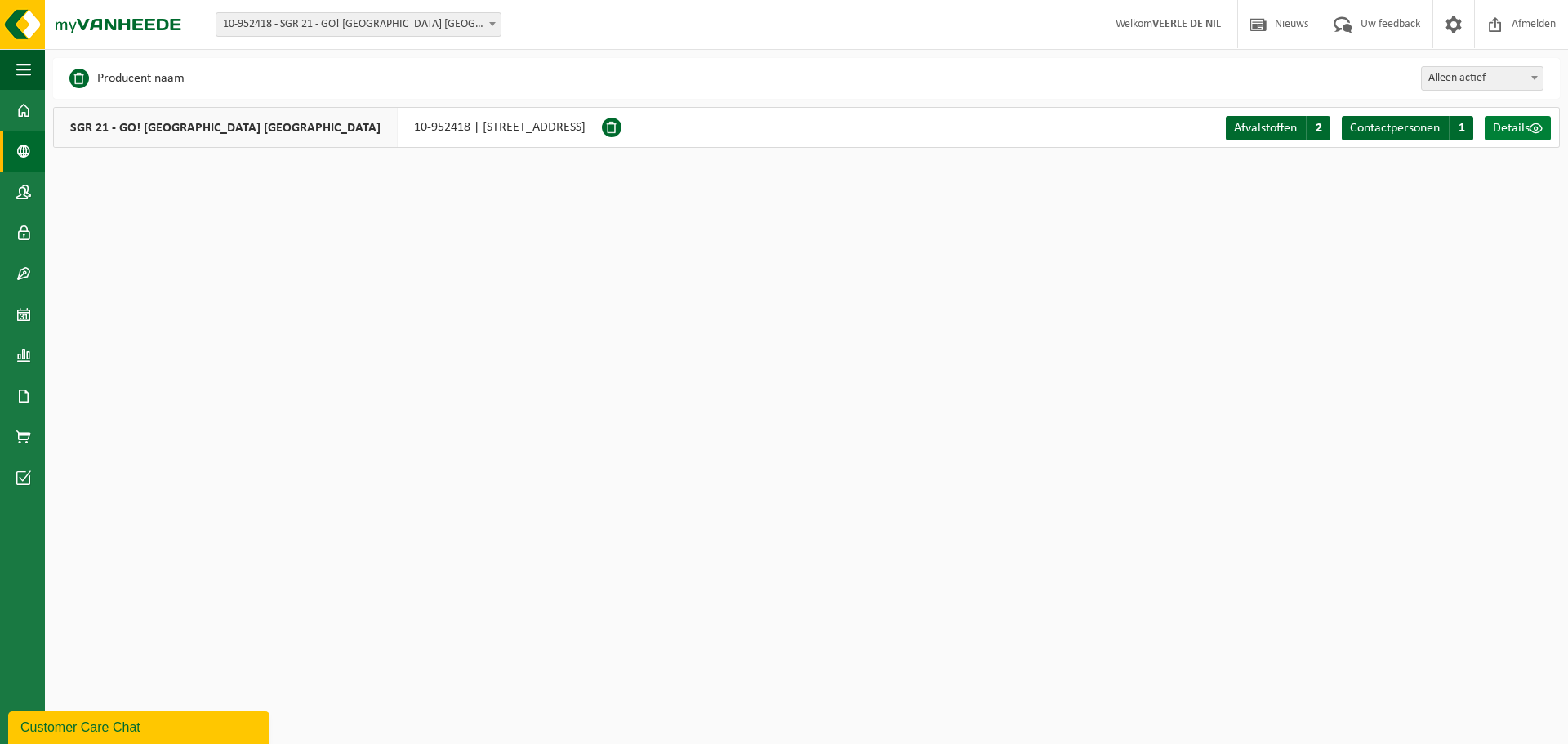
click at [1516, 124] on span "Details" at bounding box center [1511, 129] width 37 height 13
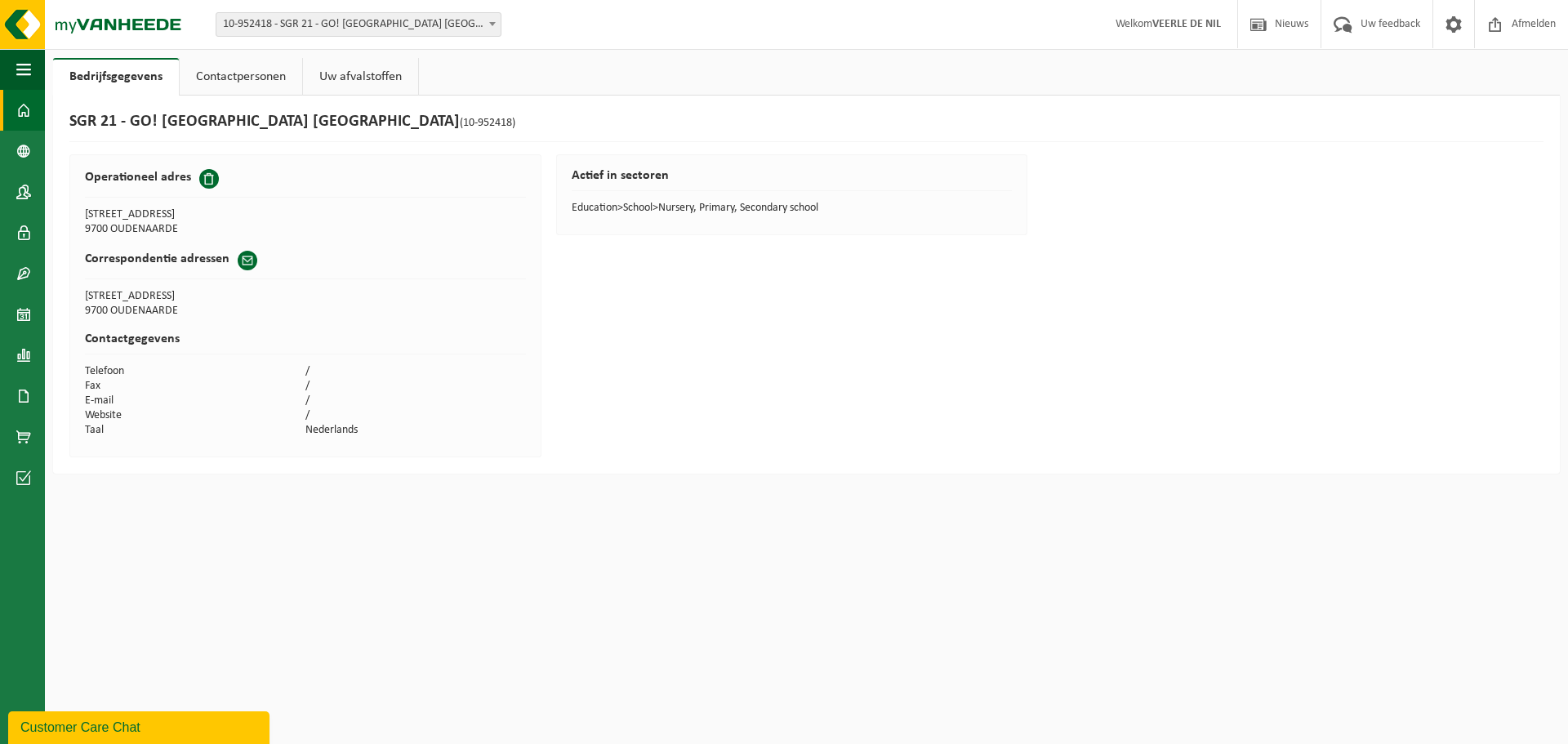
click at [25, 107] on span at bounding box center [24, 111] width 15 height 41
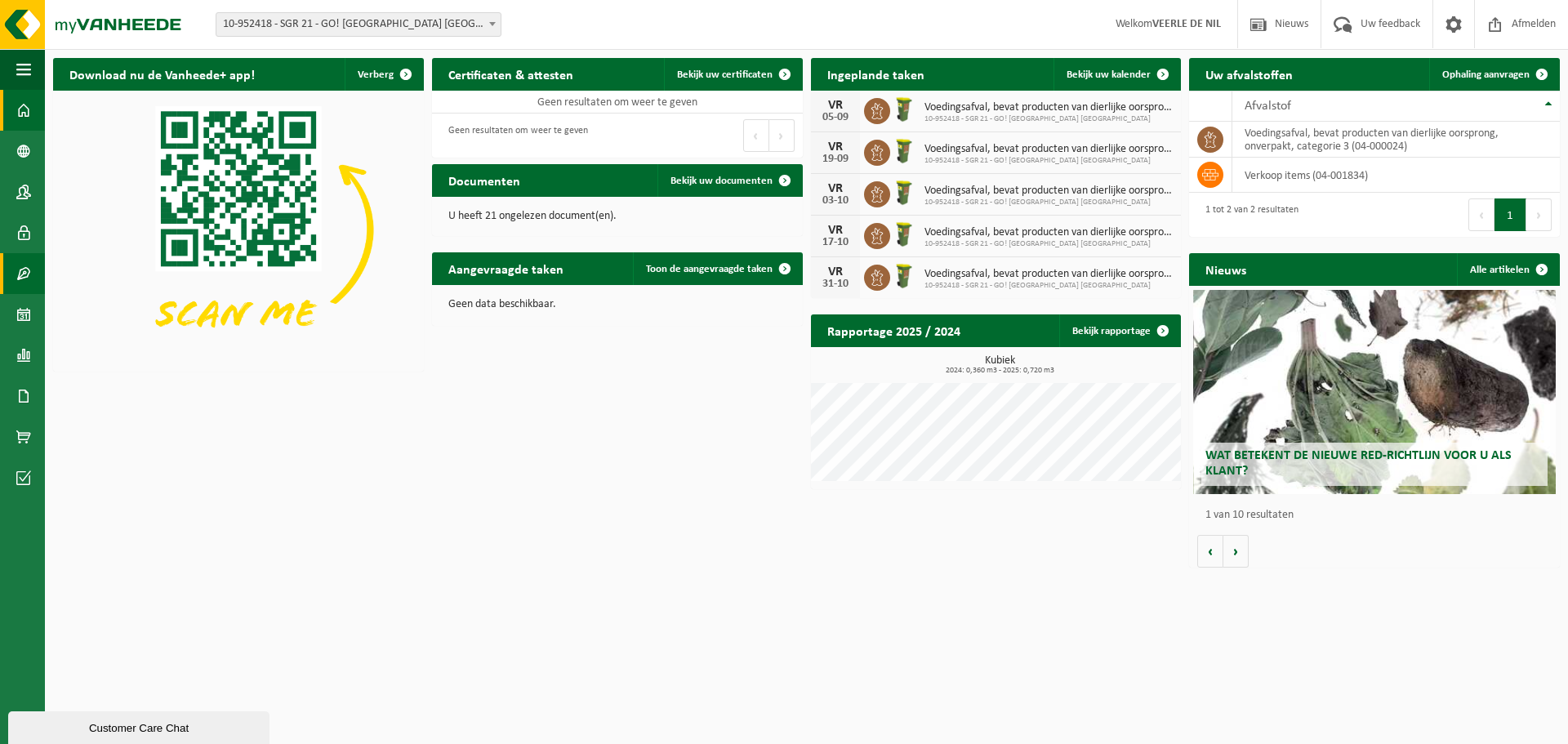
click at [25, 274] on span at bounding box center [24, 274] width 15 height 41
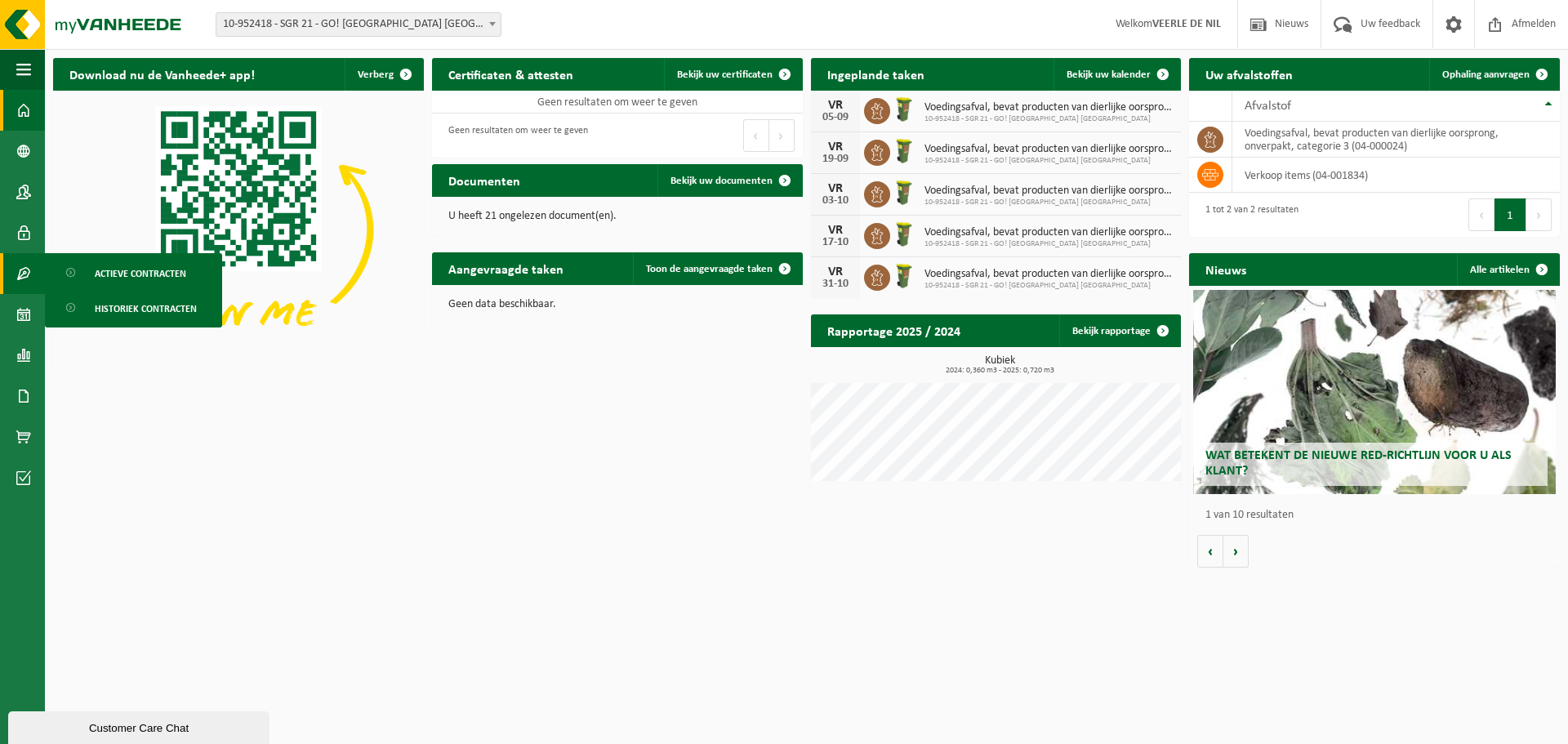
click at [20, 107] on span at bounding box center [24, 111] width 15 height 41
